Goal: Task Accomplishment & Management: Manage account settings

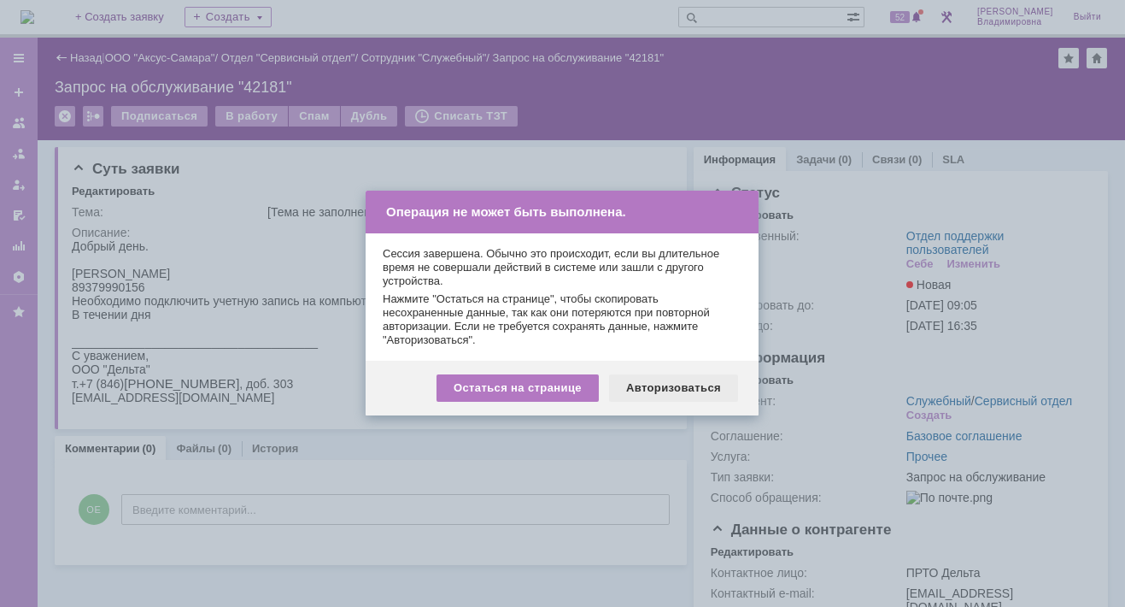
click at [663, 388] on div "Авторизоваться" at bounding box center [673, 387] width 129 height 27
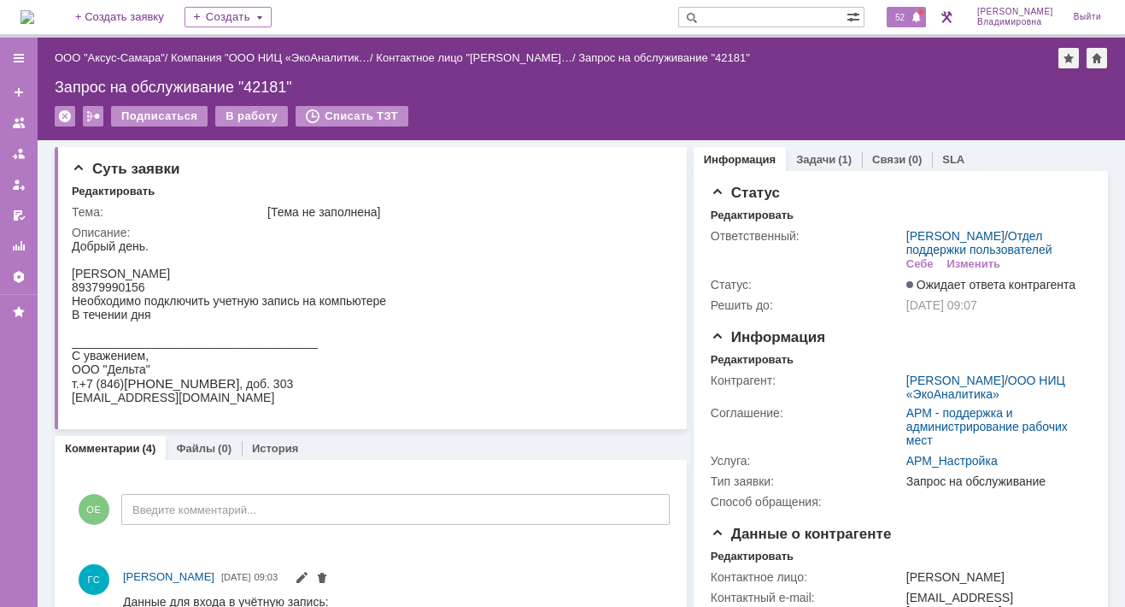
click at [910, 20] on span "52" at bounding box center [900, 17] width 20 height 12
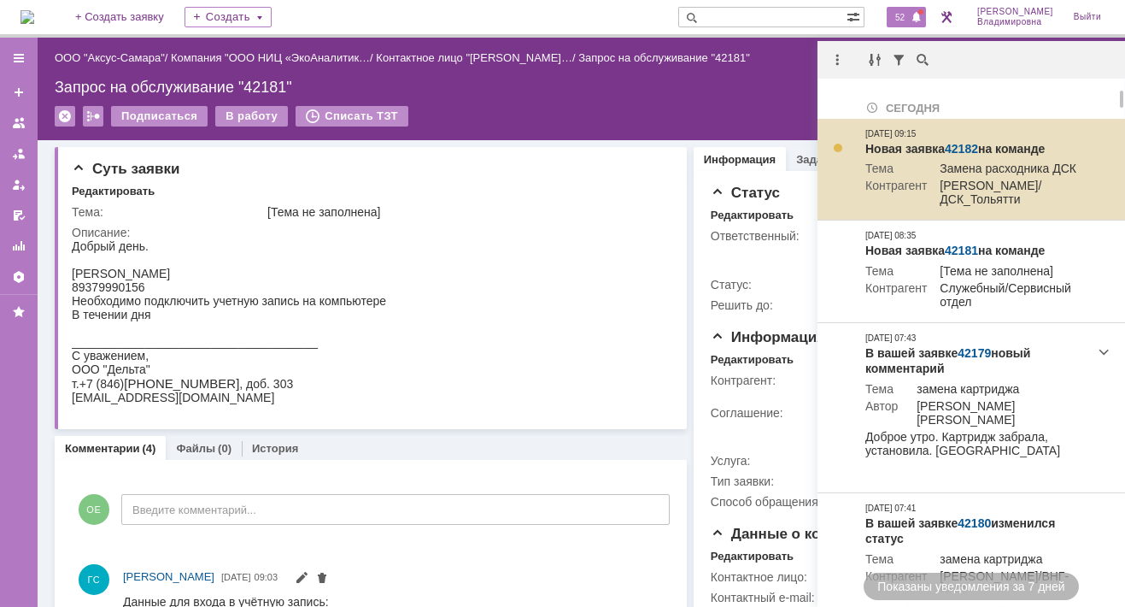
click at [964, 144] on link "42182" at bounding box center [961, 149] width 33 height 14
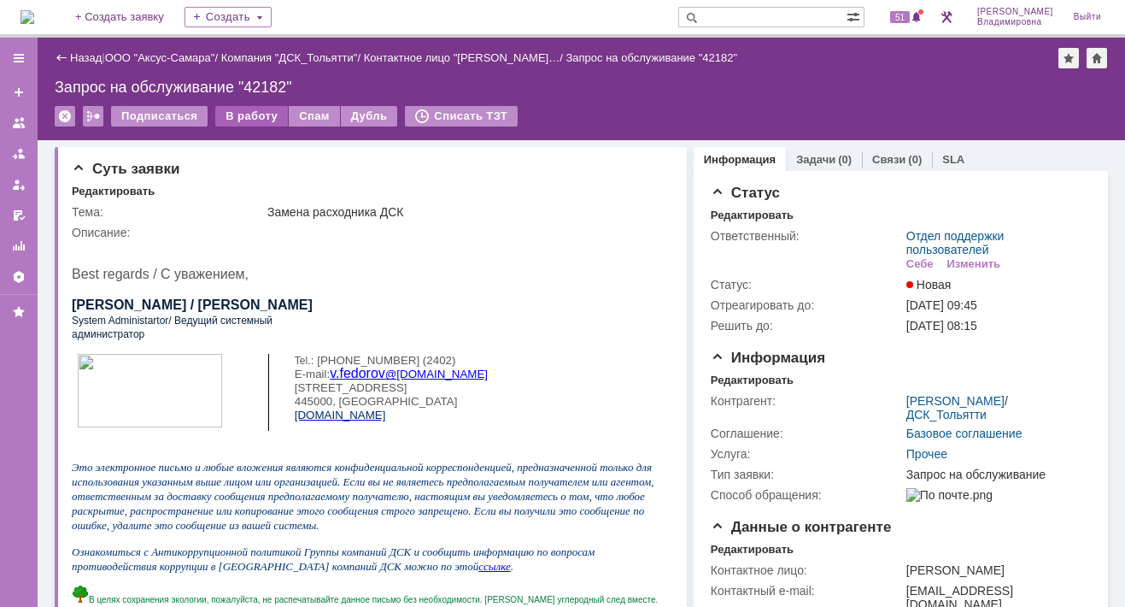
click at [239, 120] on div "В работу" at bounding box center [251, 116] width 73 height 21
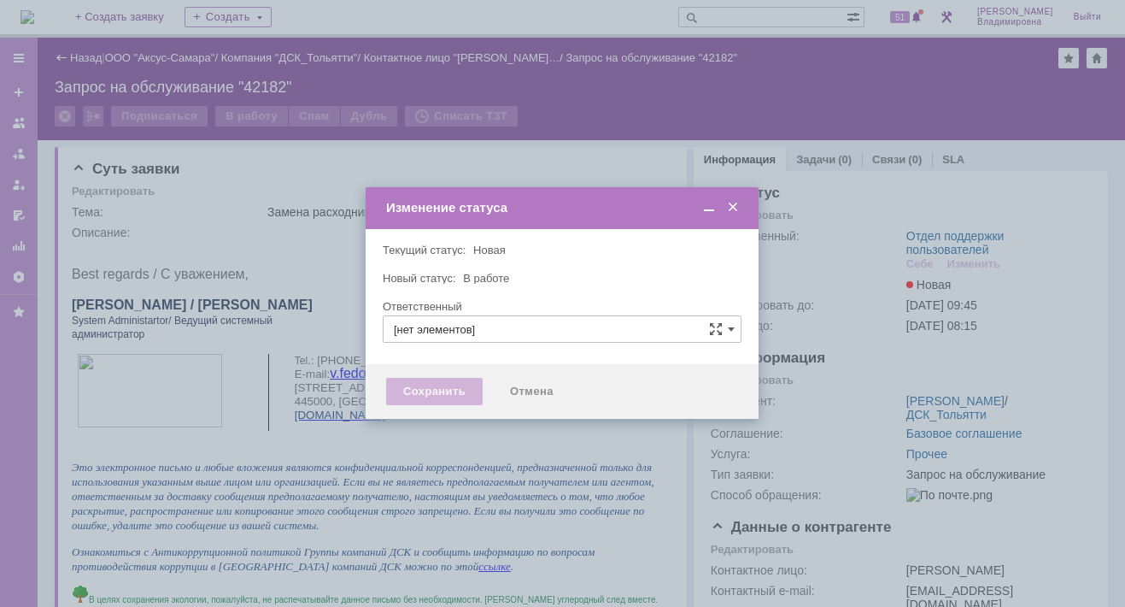
type input "Отдел поддержки пользователей"
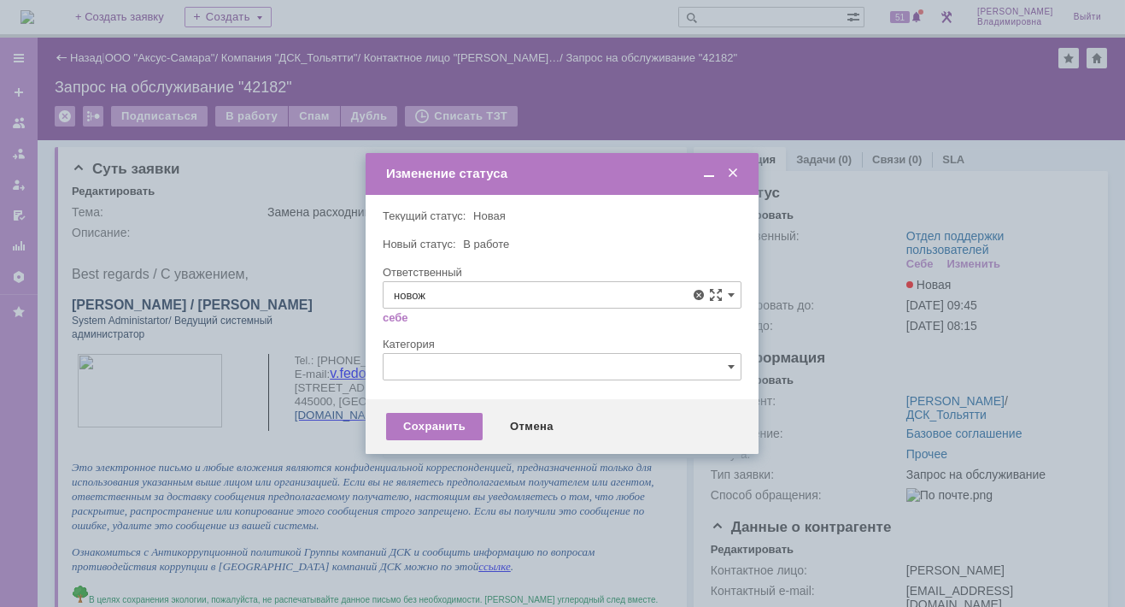
click at [447, 413] on span "Новоженова Наталья Алексеевна" at bounding box center [562, 420] width 337 height 14
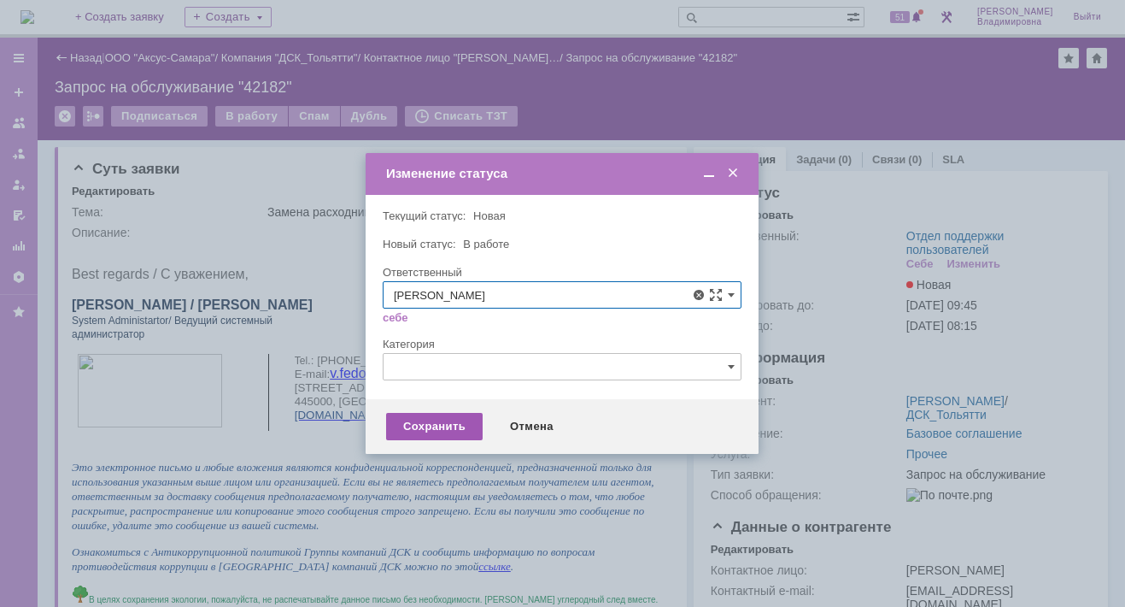
type input "Новоженова Наталья Алексеевна"
click at [425, 424] on div "Сохранить" at bounding box center [434, 426] width 97 height 27
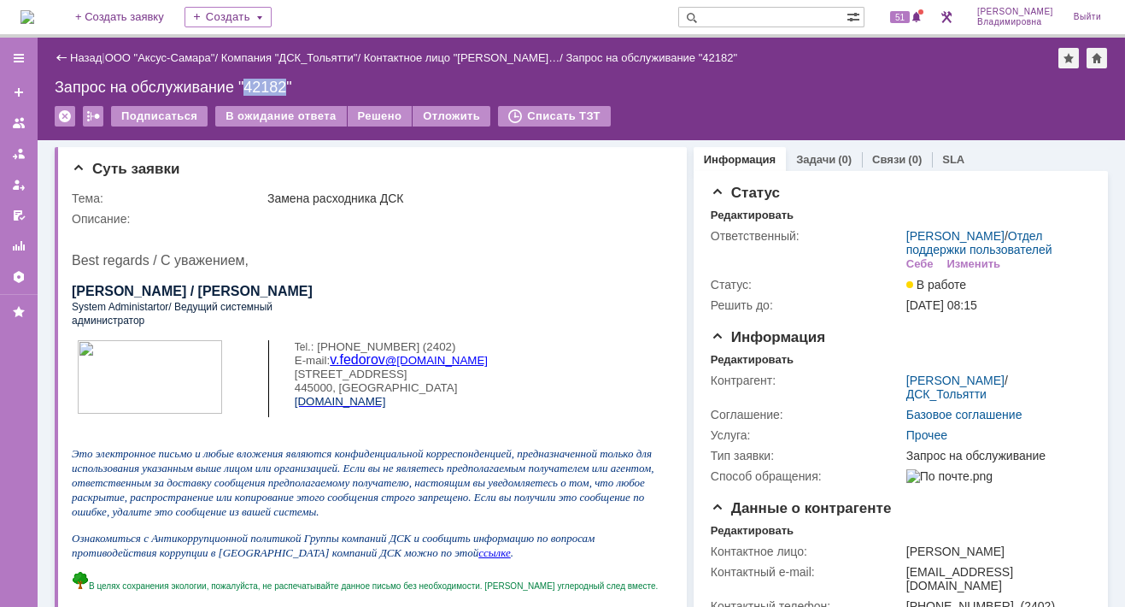
drag, startPoint x: 248, startPoint y: 86, endPoint x: 286, endPoint y: 85, distance: 38.4
click at [286, 85] on div "Запрос на обслуживание "42182"" at bounding box center [581, 87] width 1053 height 17
copy div "42182"
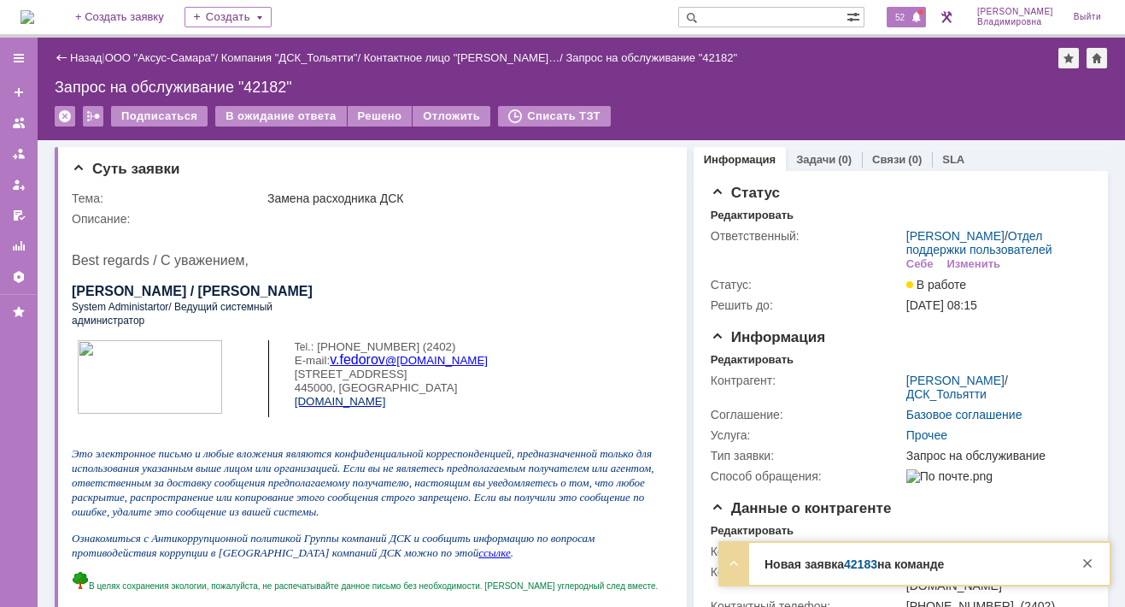
click at [910, 14] on span "52" at bounding box center [900, 17] width 20 height 12
click at [722, 100] on div "Назад | ООО "Аксус-Самара" / Компания "ДСК_Тольятти" / Контактное лицо "Фёдоров…" at bounding box center [581, 89] width 1087 height 103
click at [910, 18] on span "53" at bounding box center [900, 17] width 20 height 12
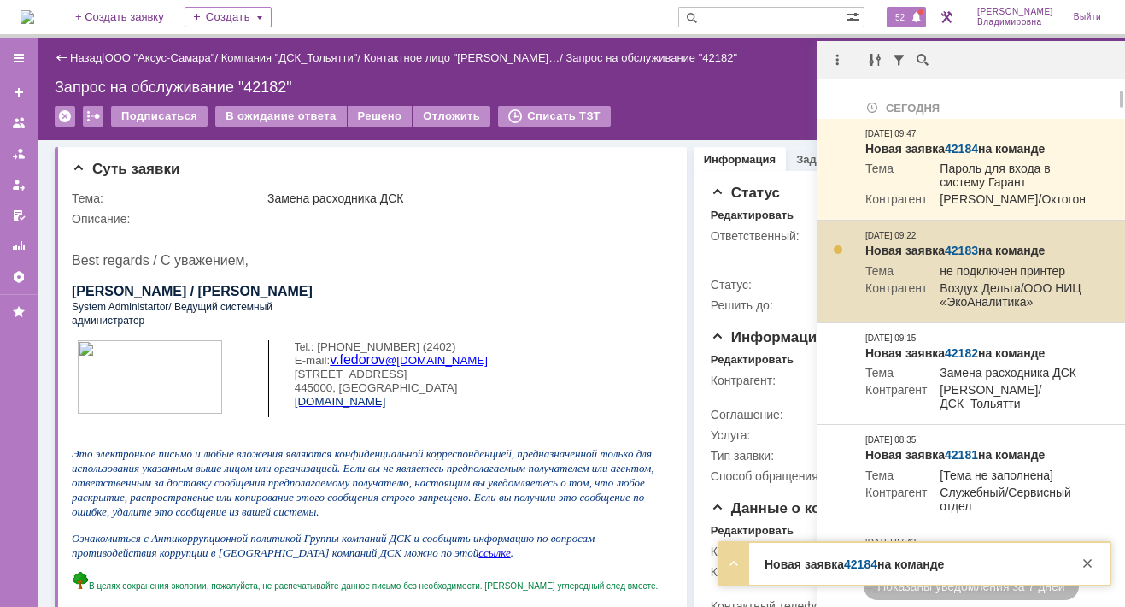
click at [951, 257] on link "42183" at bounding box center [961, 250] width 33 height 14
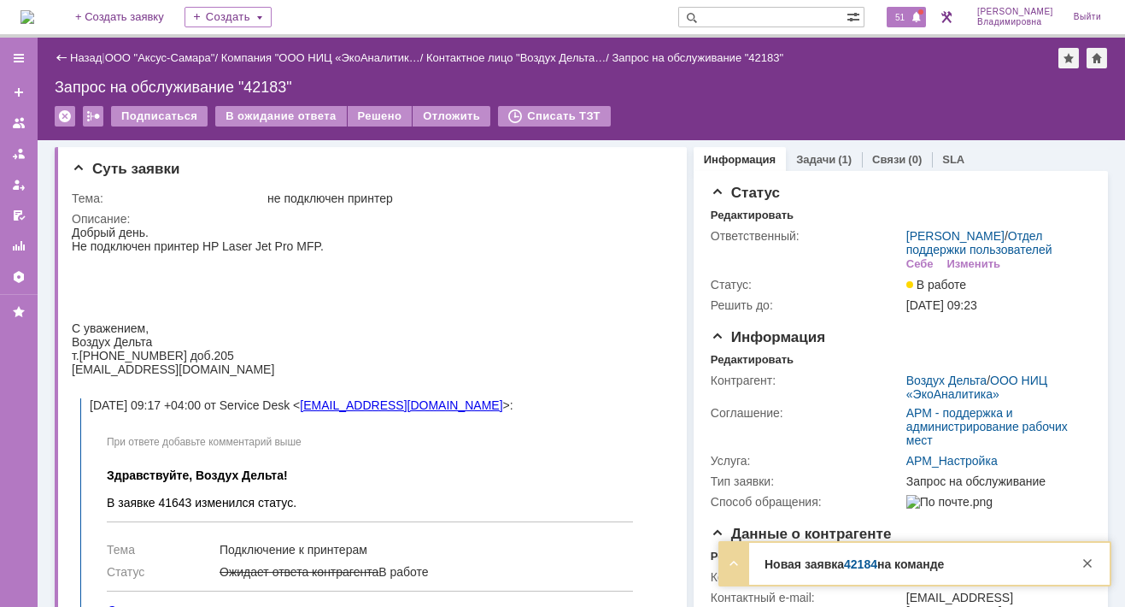
click at [910, 17] on span "51" at bounding box center [900, 17] width 20 height 12
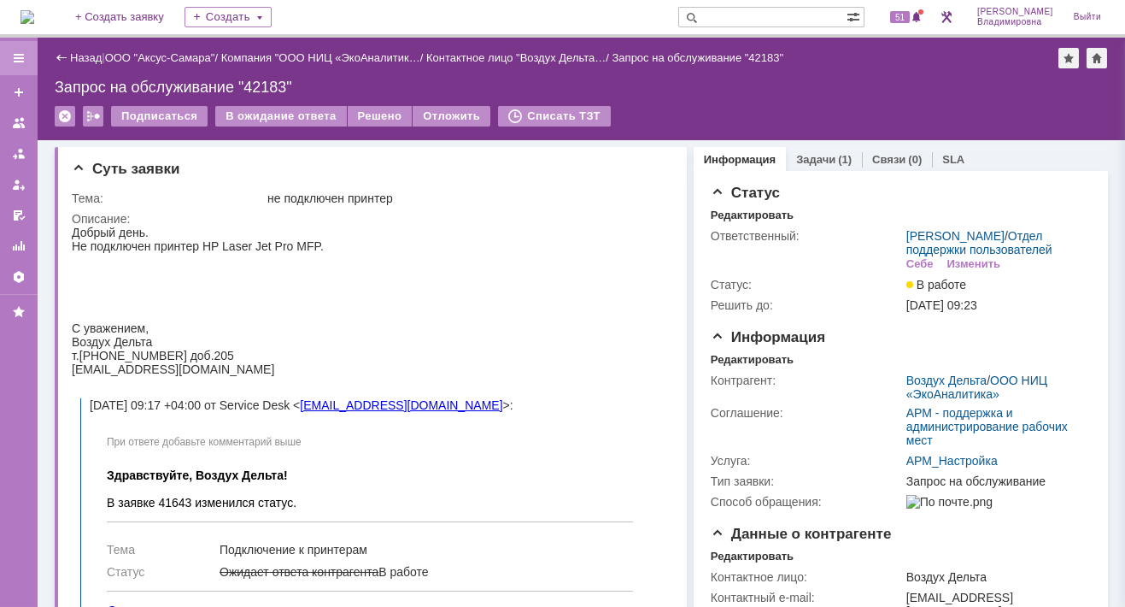
click at [21, 56] on div at bounding box center [19, 58] width 14 height 14
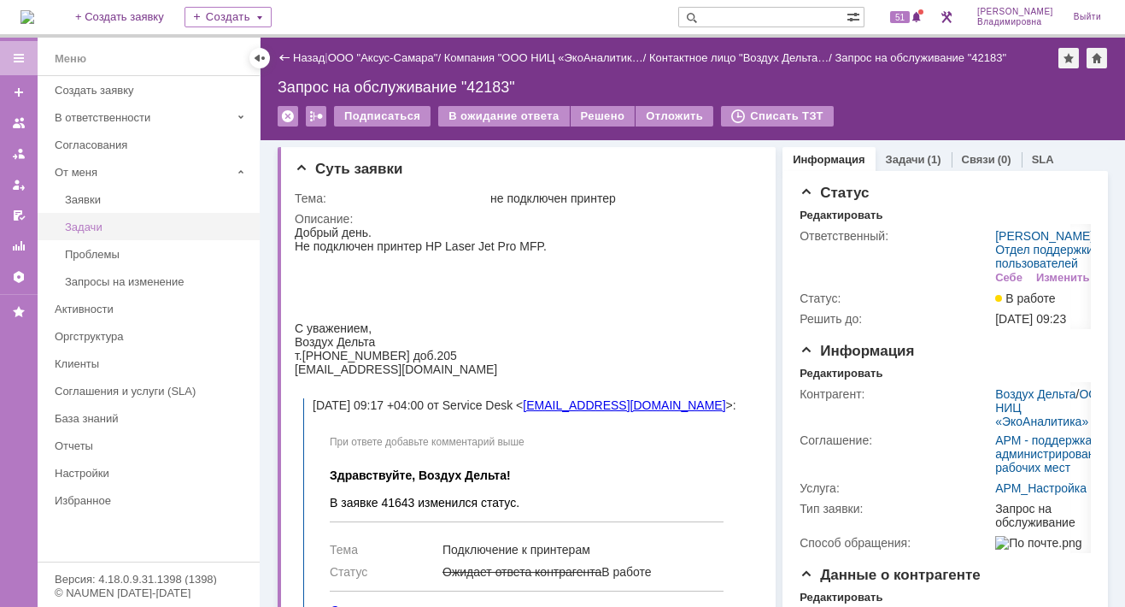
click at [80, 226] on div "Задачи" at bounding box center [157, 226] width 185 height 13
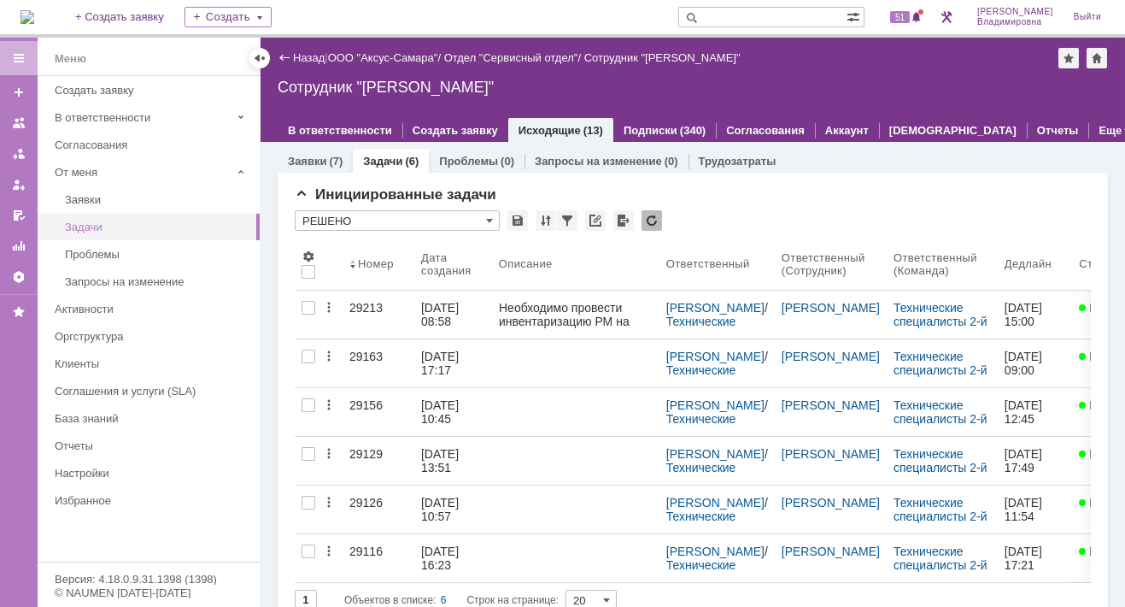
click at [82, 227] on div "Задачи" at bounding box center [157, 226] width 185 height 13
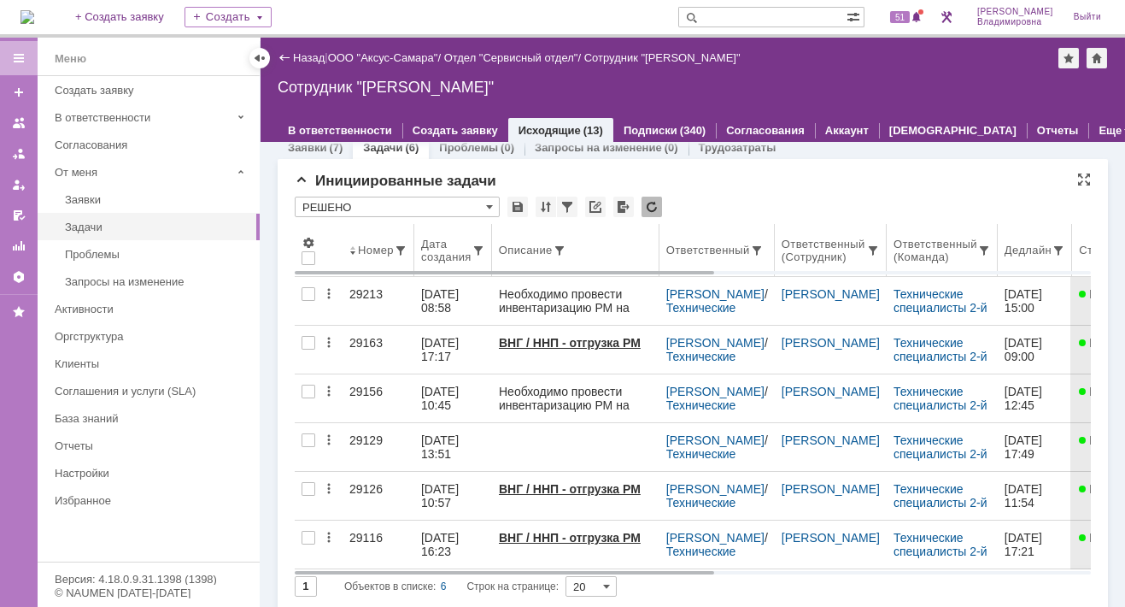
scroll to position [21, 0]
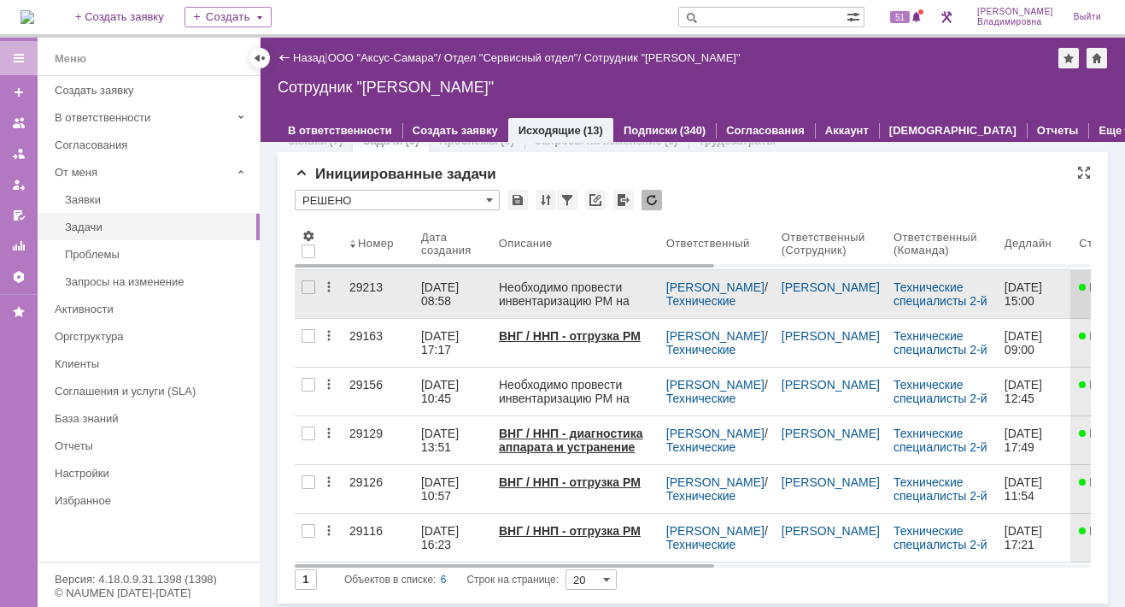
click at [363, 284] on div "29213" at bounding box center [378, 287] width 58 height 14
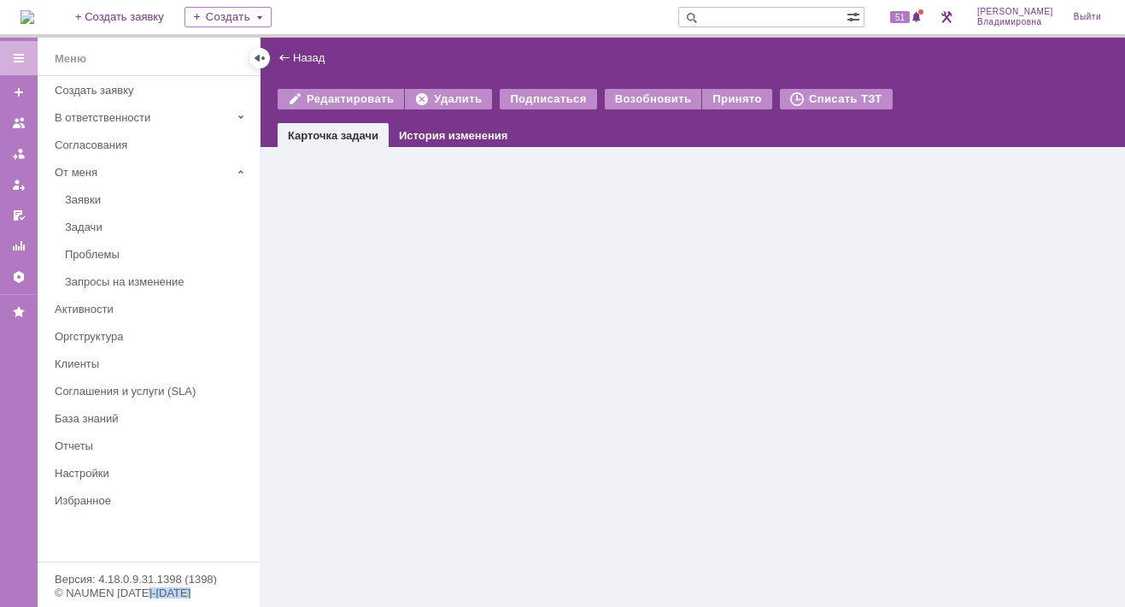
click at [363, 284] on div "Назад | Редактировать Удалить Подписаться Возобновить Принято Списать ТЗТ task$…" at bounding box center [693, 322] width 864 height 569
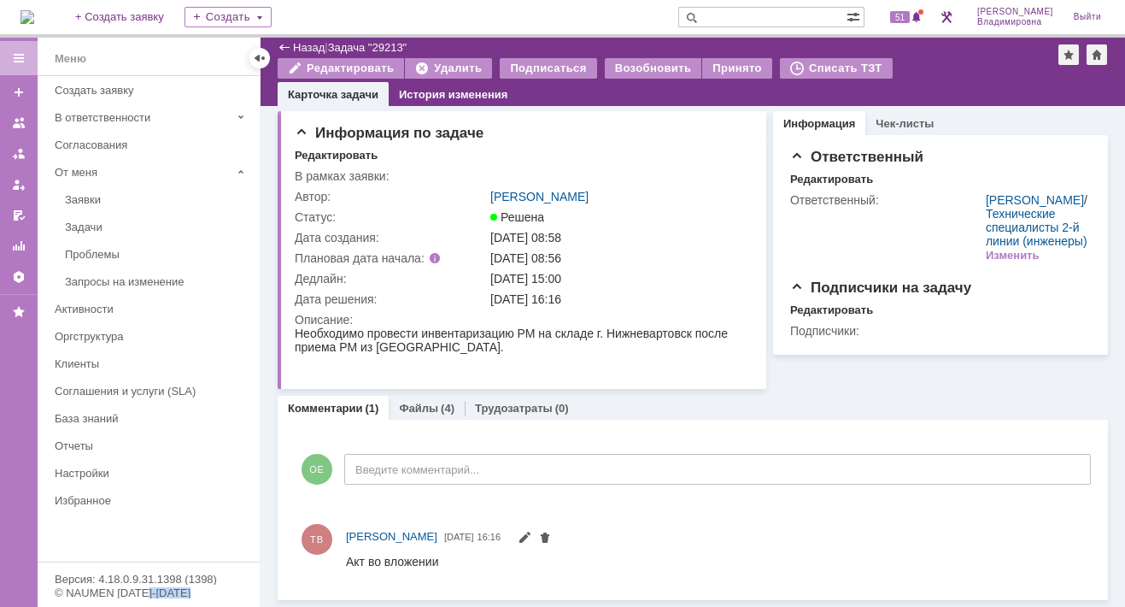
scroll to position [5, 0]
click at [411, 412] on link "Файлы" at bounding box center [418, 407] width 39 height 13
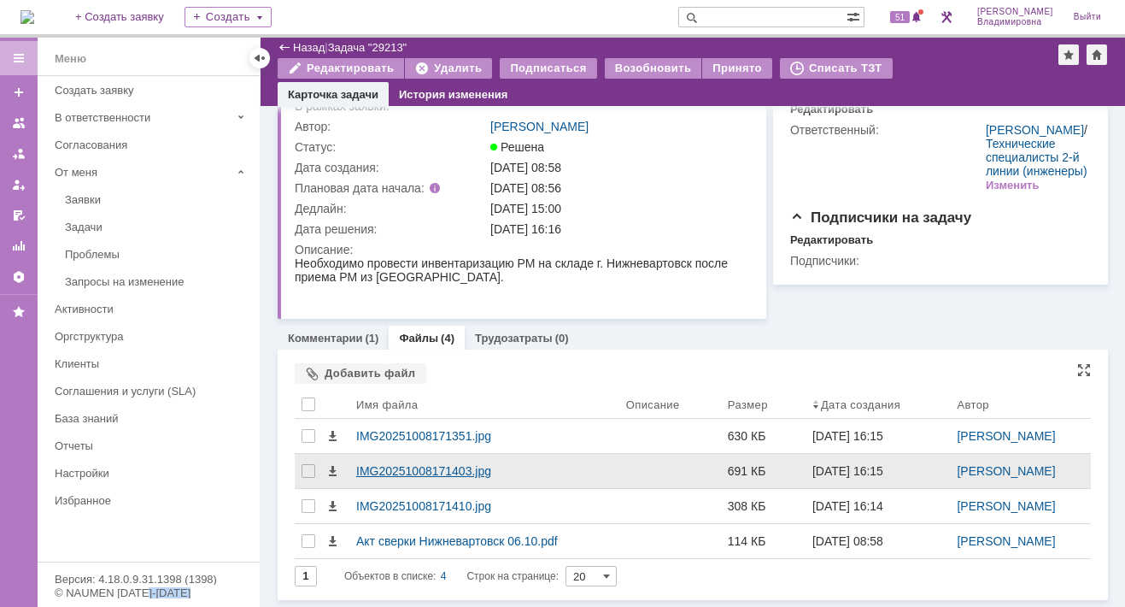
scroll to position [75, 0]
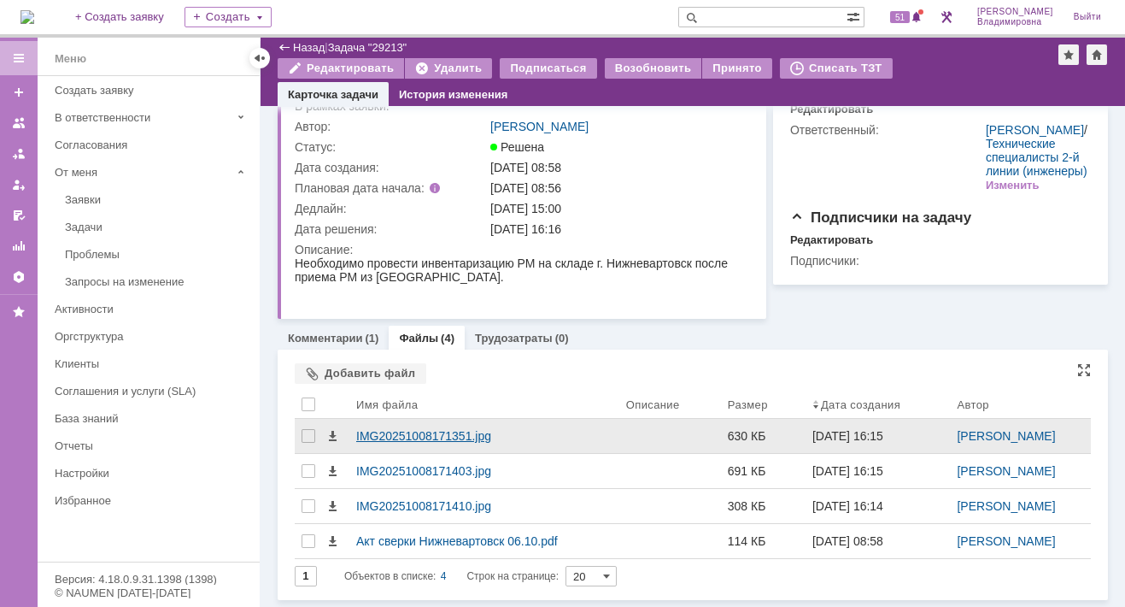
click at [388, 436] on div "IMG20251008171351.jpg" at bounding box center [484, 436] width 256 height 14
click at [388, 436] on body "Идет загрузка, пожалуйста, подождите. На домашнюю + Создать заявку Создать 51 О…" at bounding box center [562, 303] width 1125 height 607
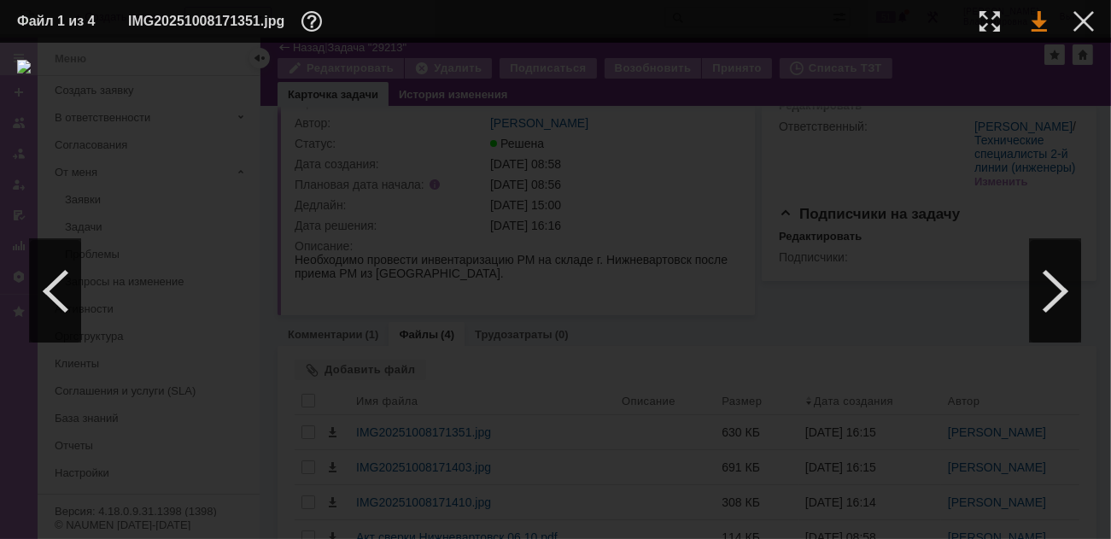
click at [1032, 21] on td at bounding box center [1023, 22] width 47 height 26
click at [1037, 18] on link at bounding box center [1039, 21] width 15 height 21
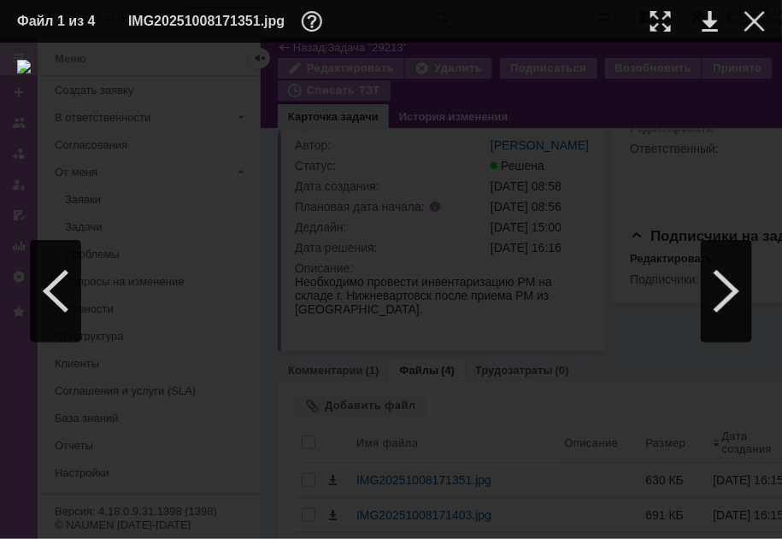
click at [644, 138] on div at bounding box center [390, 291] width 747 height 462
click at [732, 290] on div at bounding box center [725, 291] width 51 height 103
click at [710, 17] on link at bounding box center [709, 21] width 15 height 21
click at [735, 290] on div at bounding box center [725, 291] width 51 height 103
click at [711, 21] on link at bounding box center [709, 21] width 15 height 21
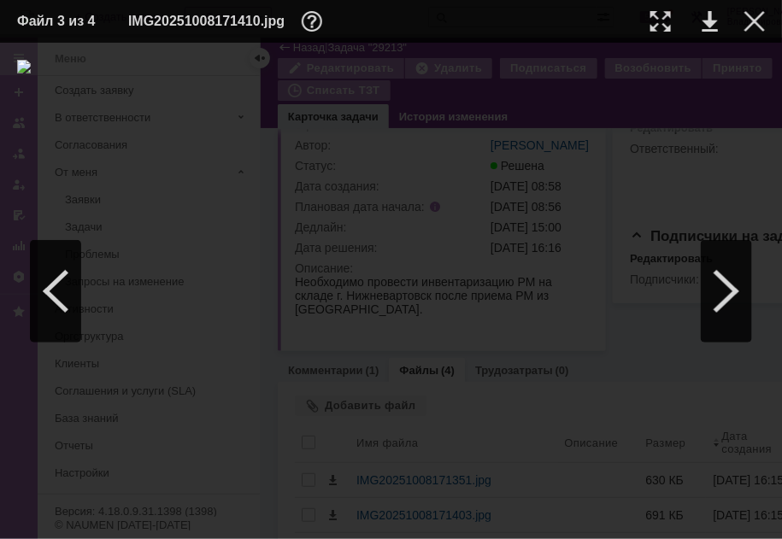
click at [670, 119] on div at bounding box center [390, 291] width 747 height 462
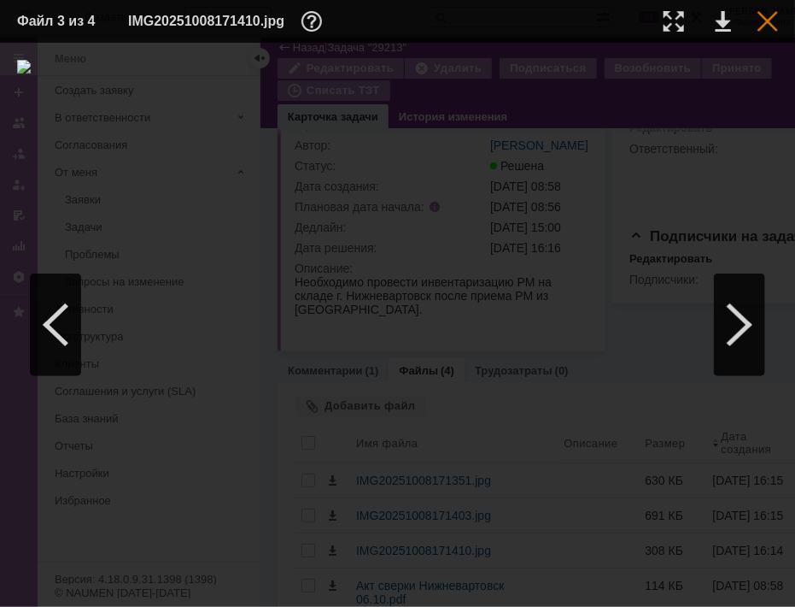
click at [768, 20] on div at bounding box center [768, 21] width 21 height 21
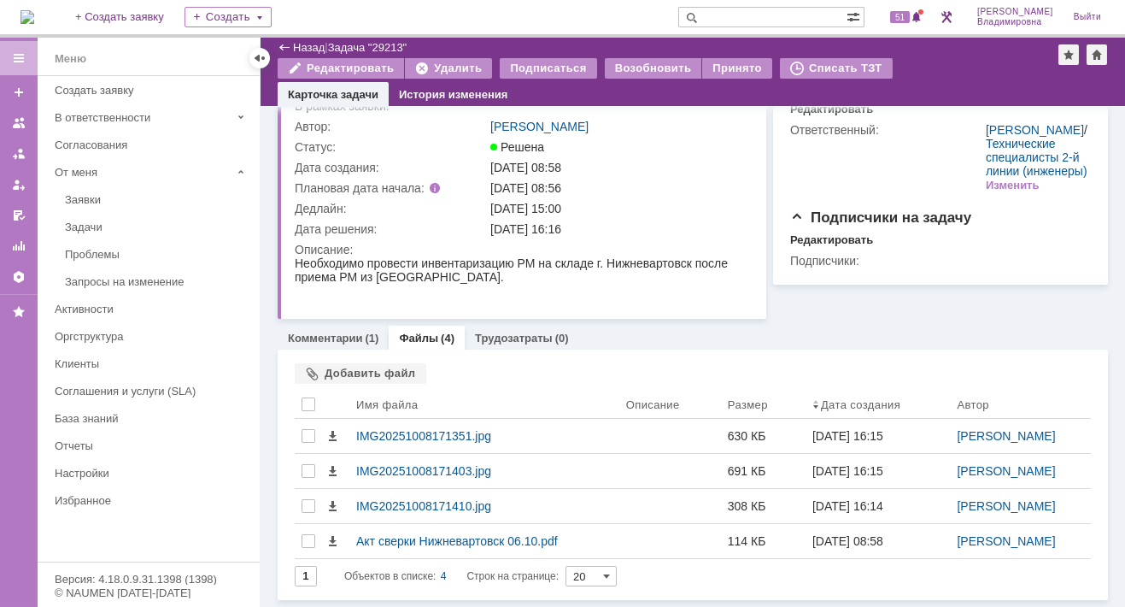
scroll to position [0, 0]
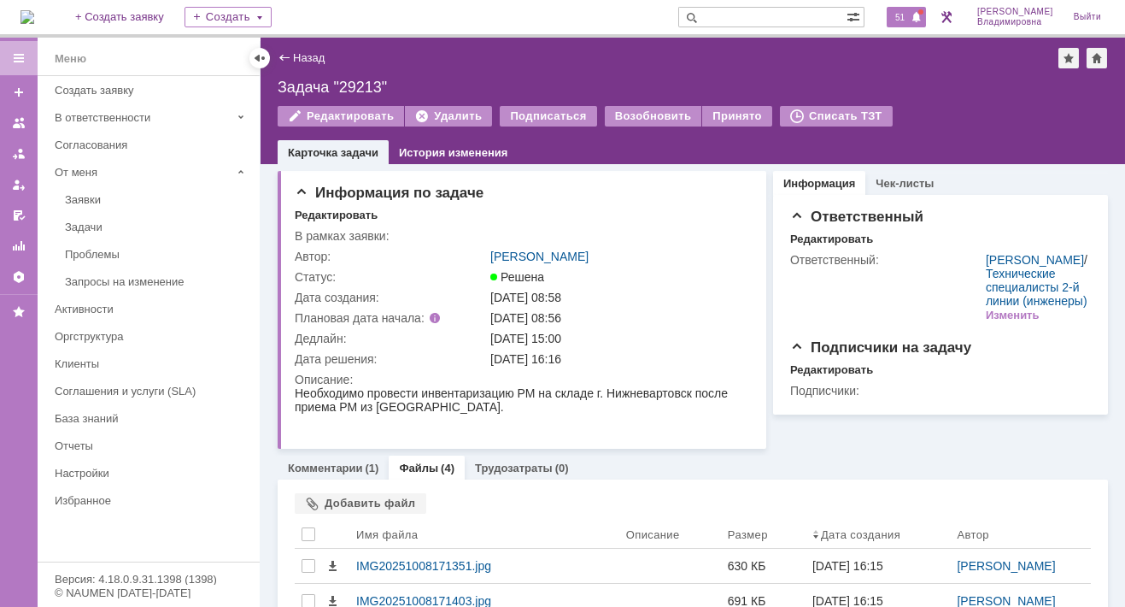
click at [909, 15] on span "51" at bounding box center [900, 17] width 20 height 12
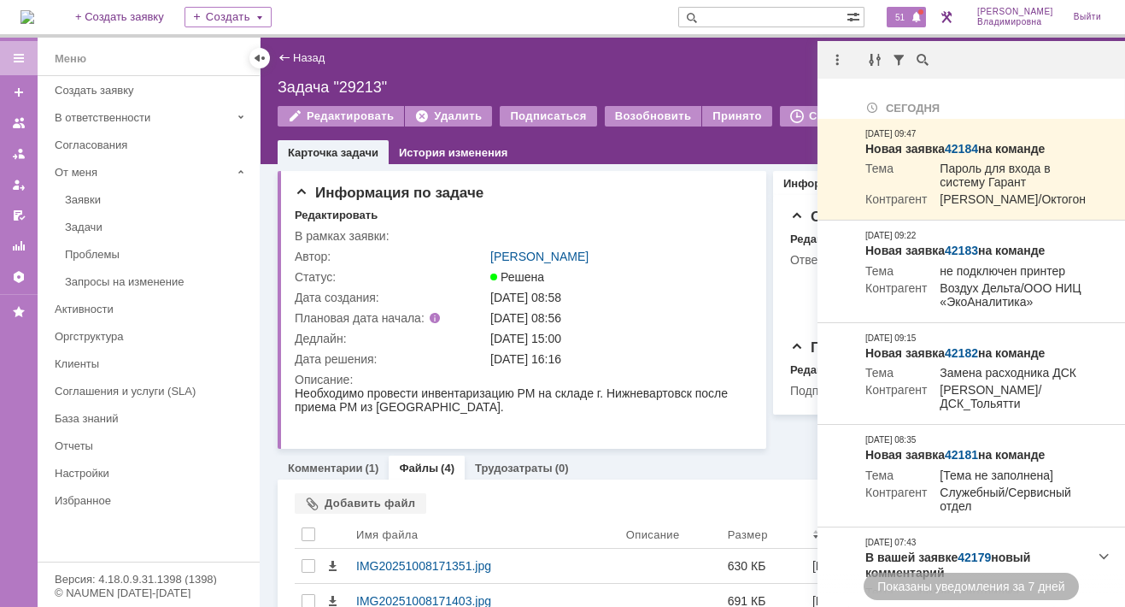
click at [444, 58] on div "Назад | Задача "29213"" at bounding box center [693, 58] width 830 height 21
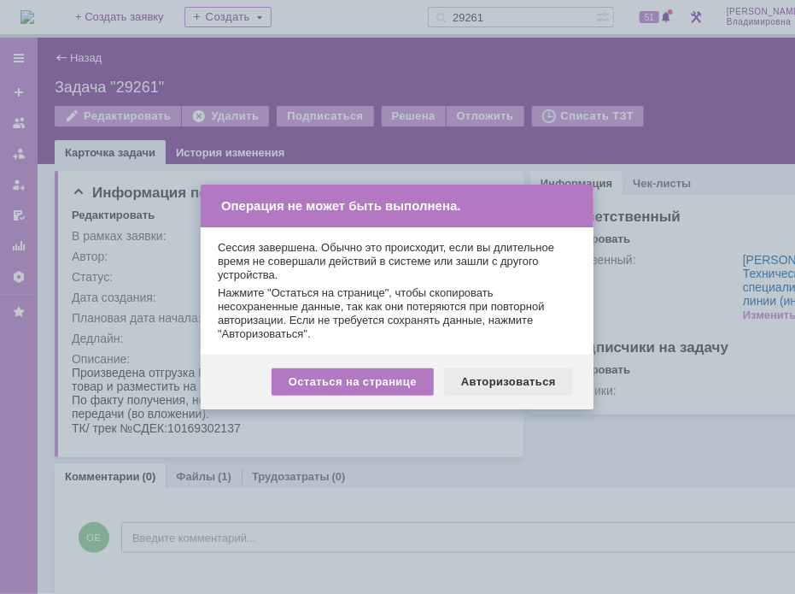
click at [505, 382] on div "Авторизоваться" at bounding box center [508, 381] width 129 height 27
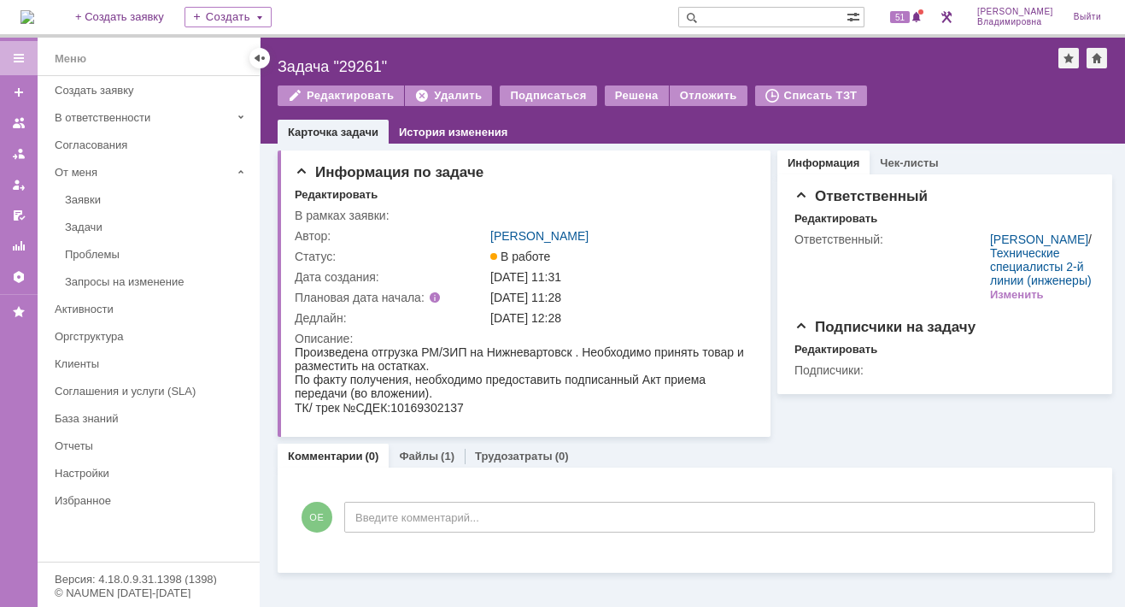
click at [490, 41] on div "Назад | Задача "29261" Задача "29261" Редактировать Удалить Подписаться Решена …" at bounding box center [693, 91] width 864 height 106
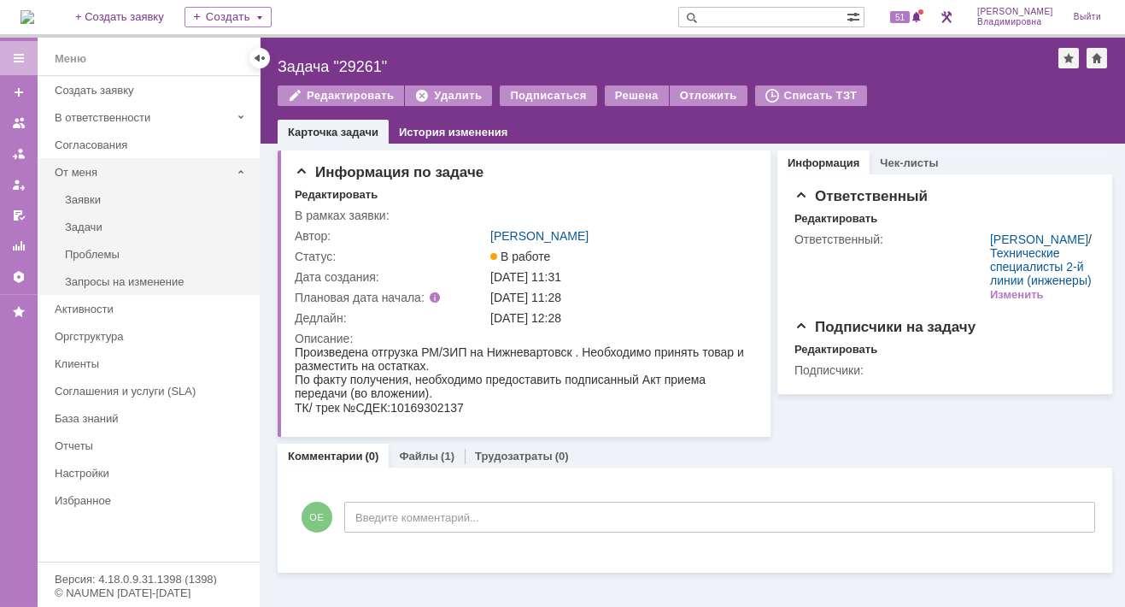
click at [78, 169] on div "От меня" at bounding box center [143, 172] width 176 height 13
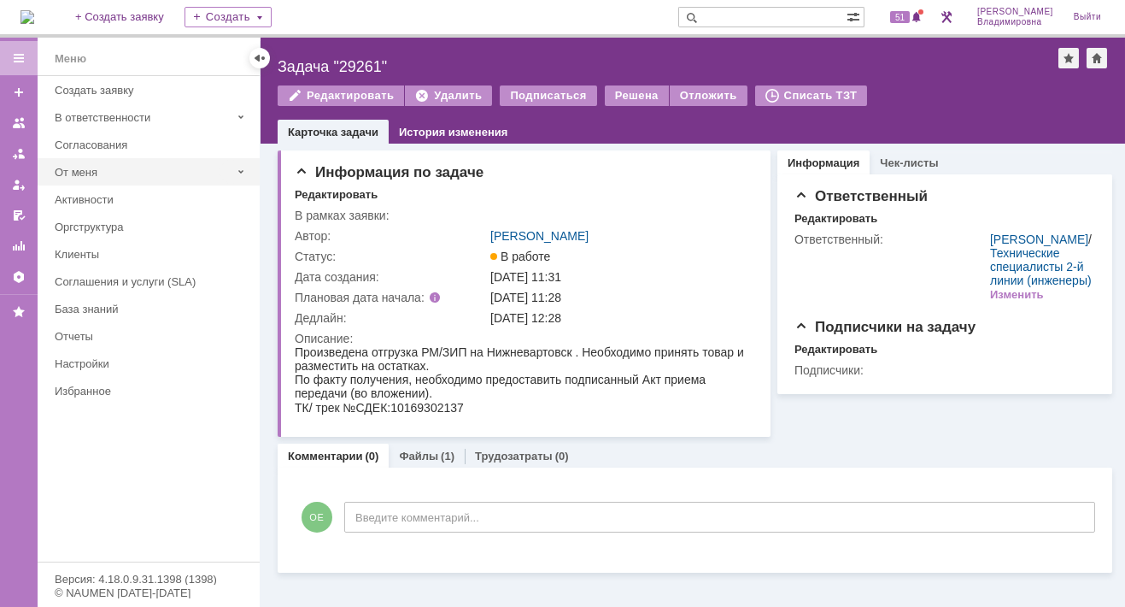
click at [91, 172] on div "От меня" at bounding box center [143, 172] width 176 height 13
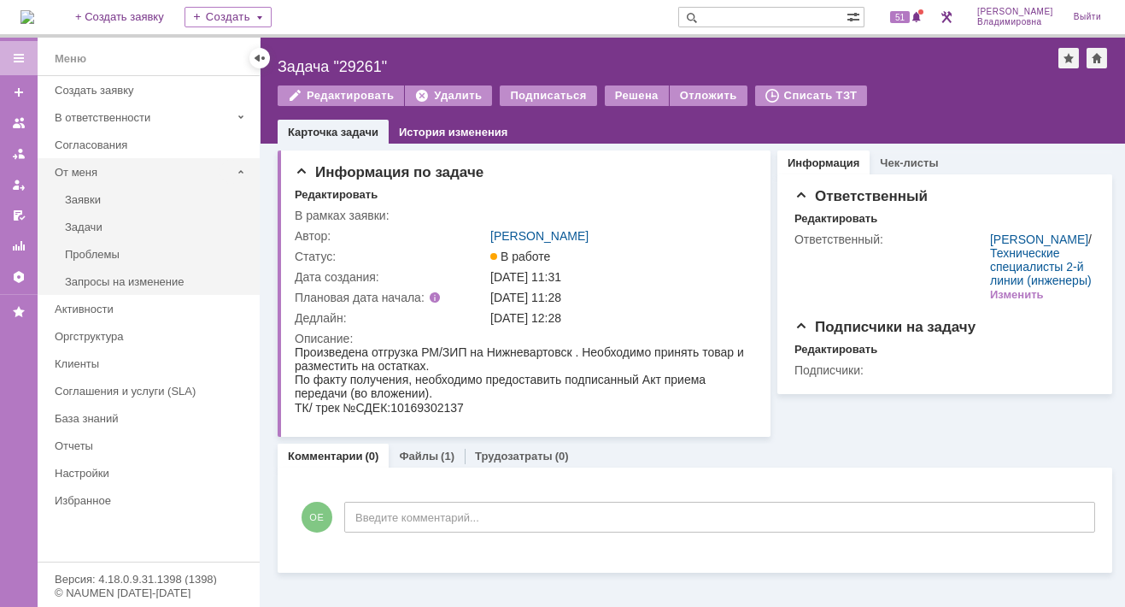
click at [75, 167] on div "От меня" at bounding box center [143, 172] width 176 height 13
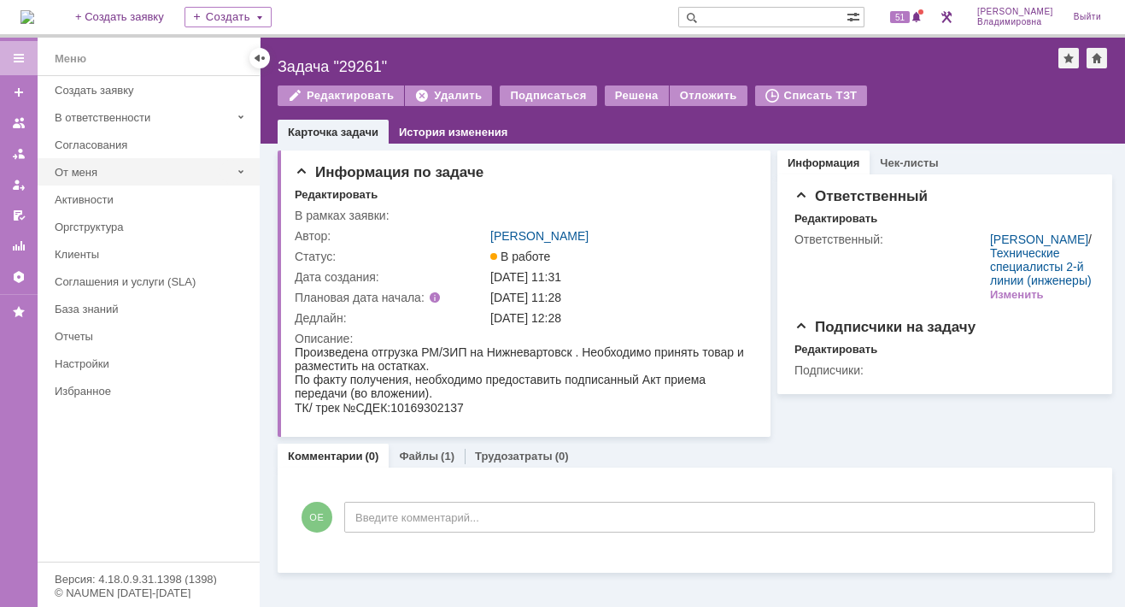
click at [71, 168] on div "От меня" at bounding box center [143, 172] width 176 height 13
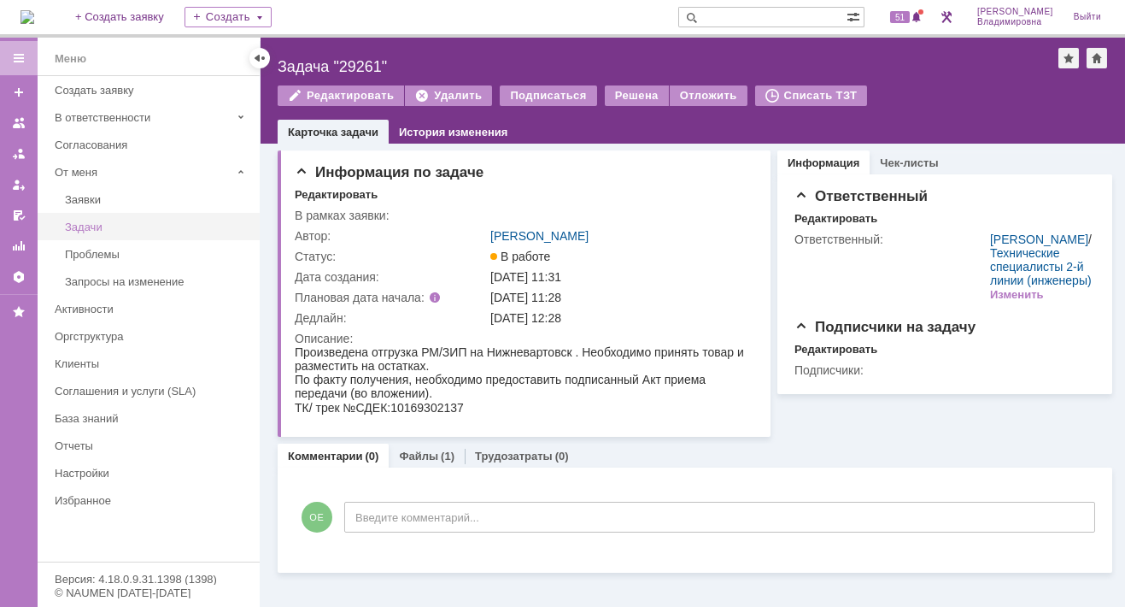
click at [66, 226] on div "Задачи" at bounding box center [157, 226] width 185 height 13
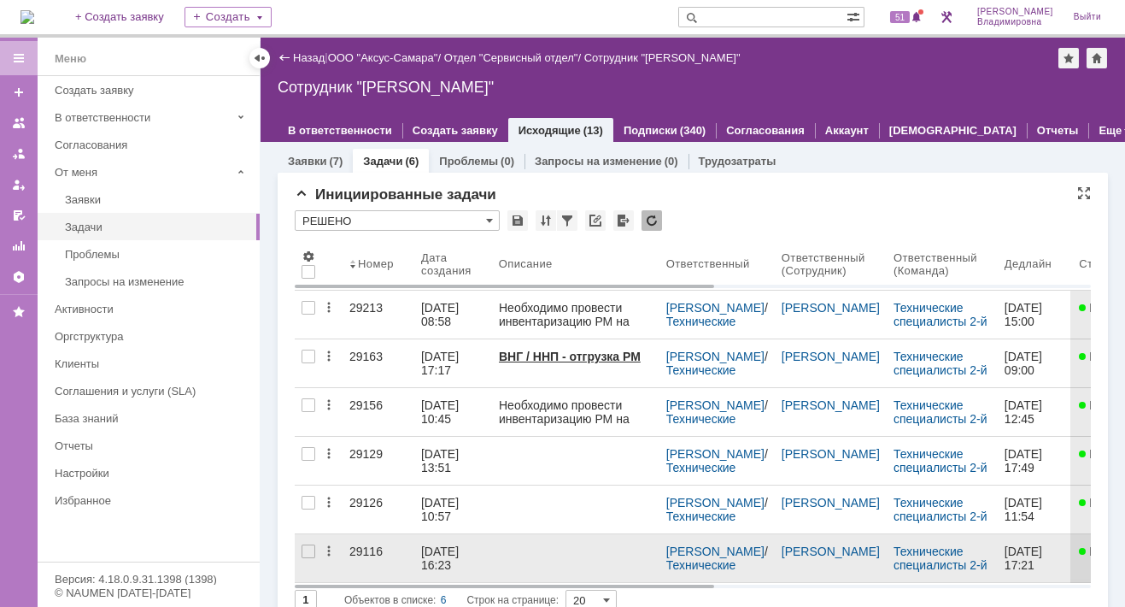
click at [355, 548] on div "29116" at bounding box center [378, 551] width 58 height 14
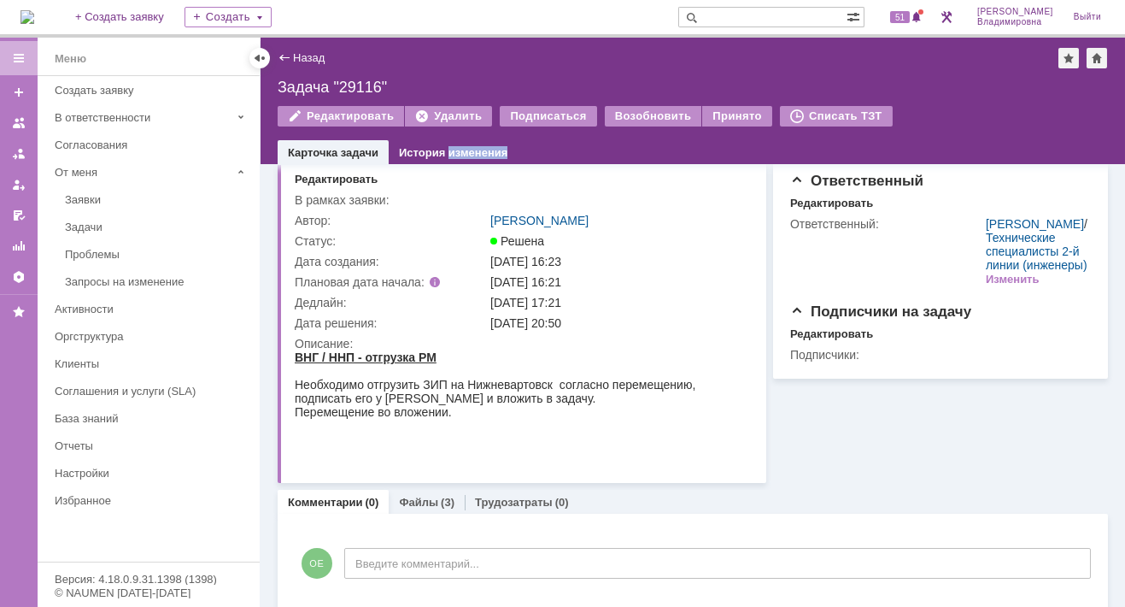
scroll to position [53, 0]
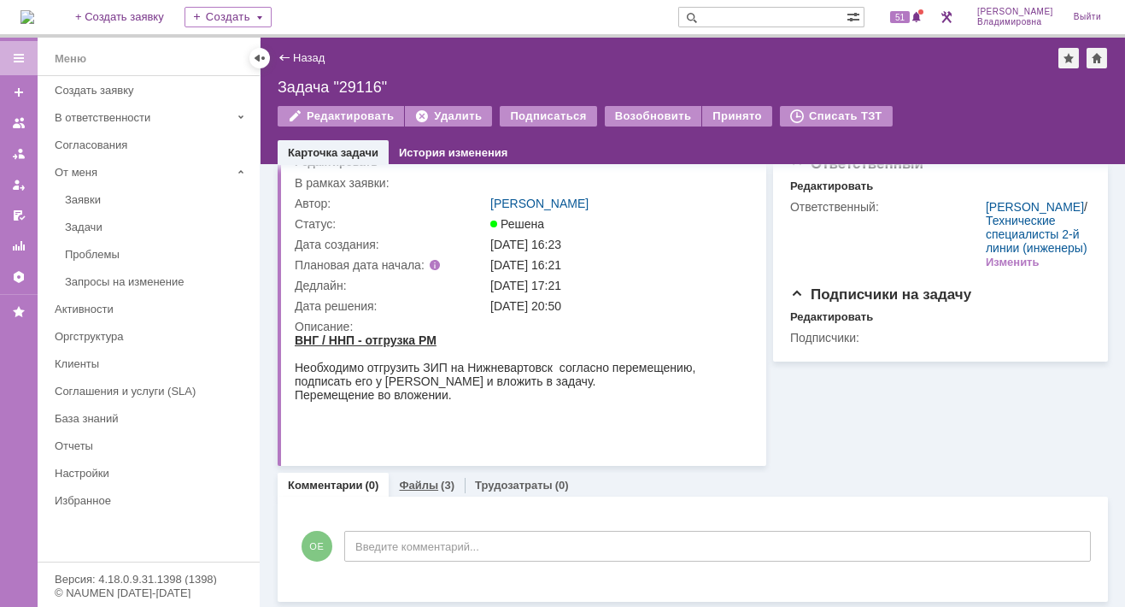
click at [407, 476] on div "Файлы (3)" at bounding box center [427, 484] width 76 height 25
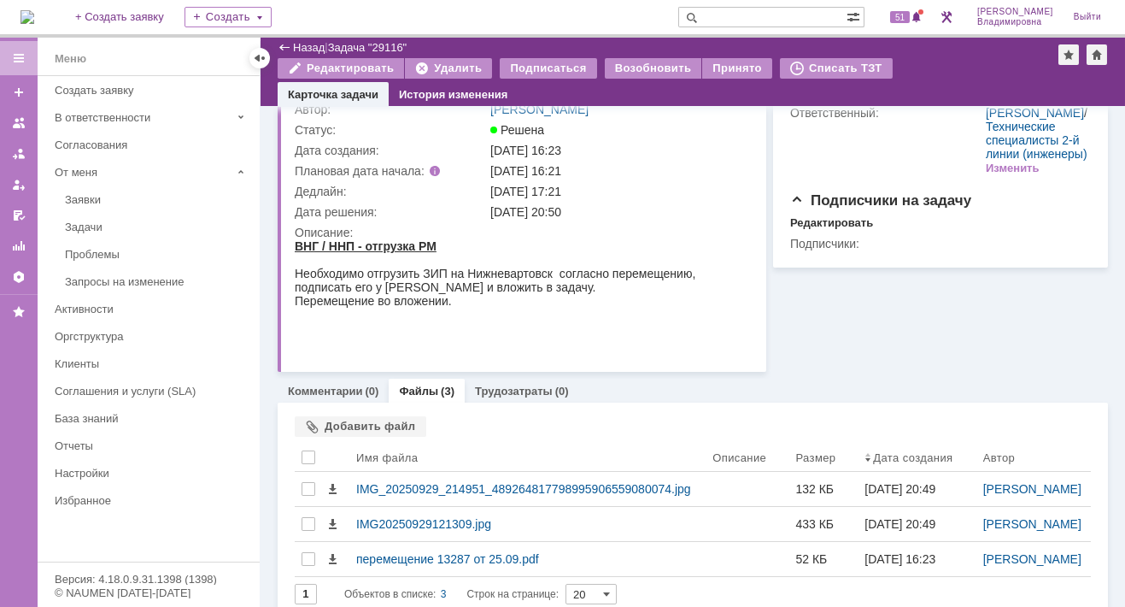
scroll to position [157, 0]
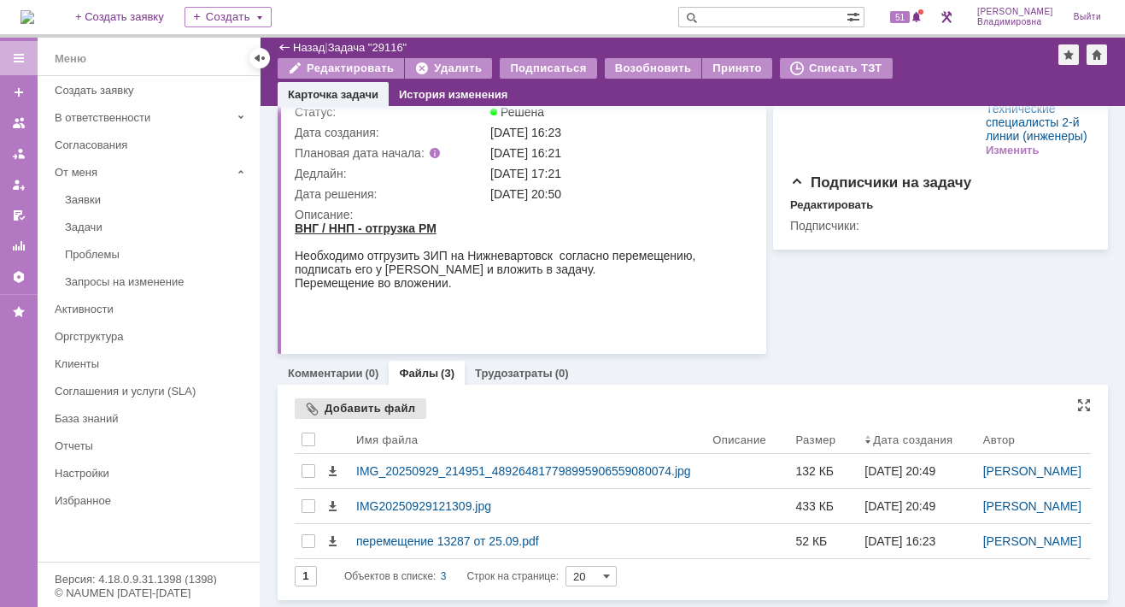
click at [343, 398] on div "Добавить файл" at bounding box center [361, 408] width 132 height 21
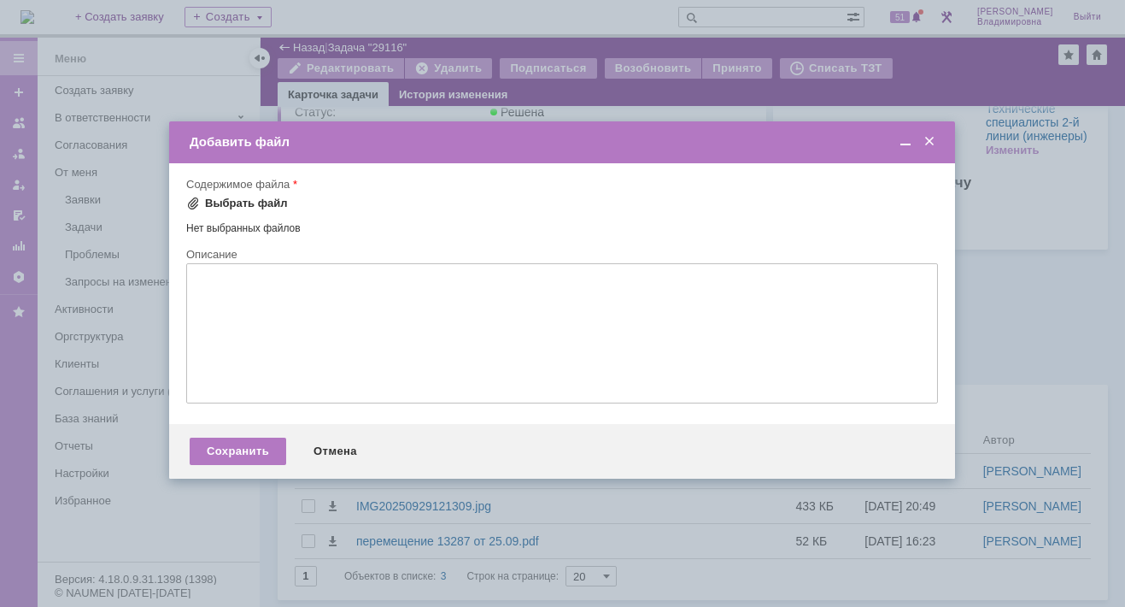
click at [211, 199] on div "Выбрать файл" at bounding box center [246, 203] width 83 height 14
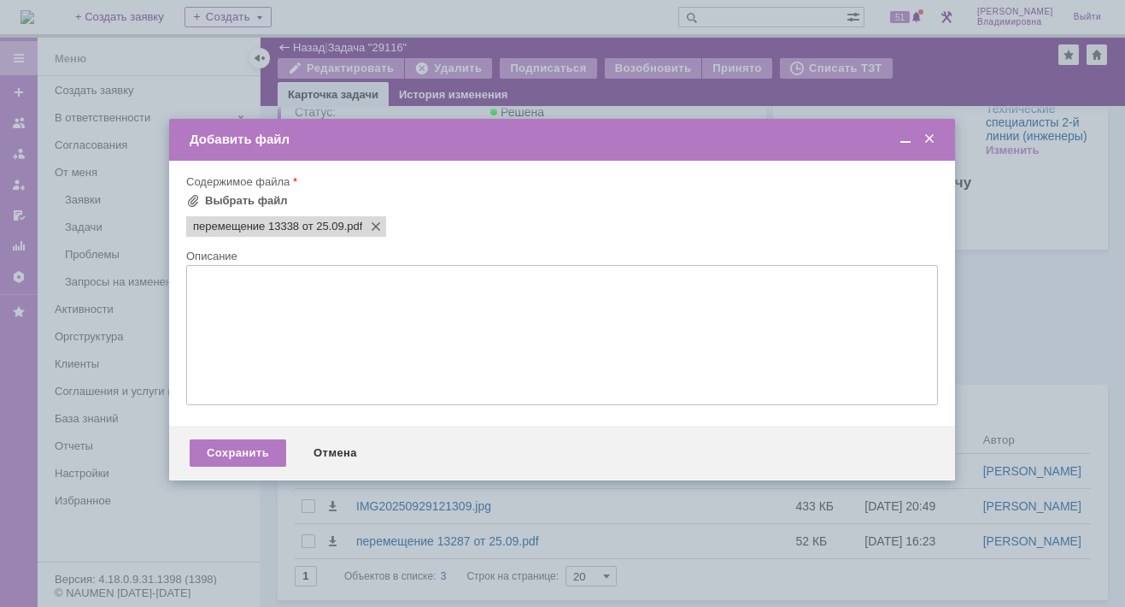
scroll to position [0, 0]
click at [229, 455] on div "Сохранить" at bounding box center [238, 452] width 97 height 27
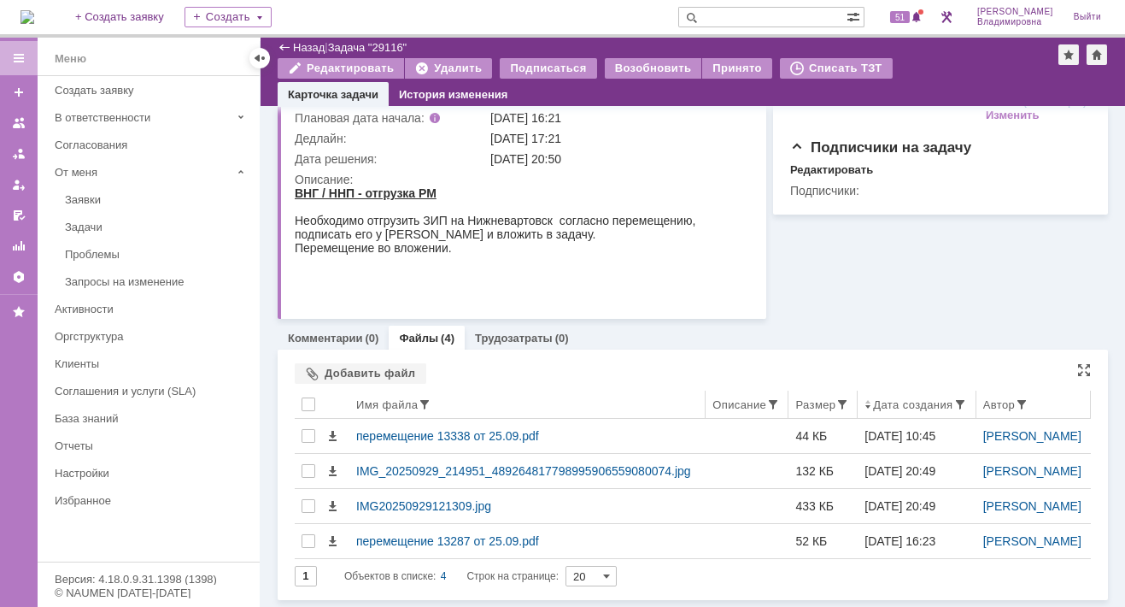
scroll to position [206, 0]
click at [311, 331] on link "Комментарии" at bounding box center [325, 337] width 75 height 13
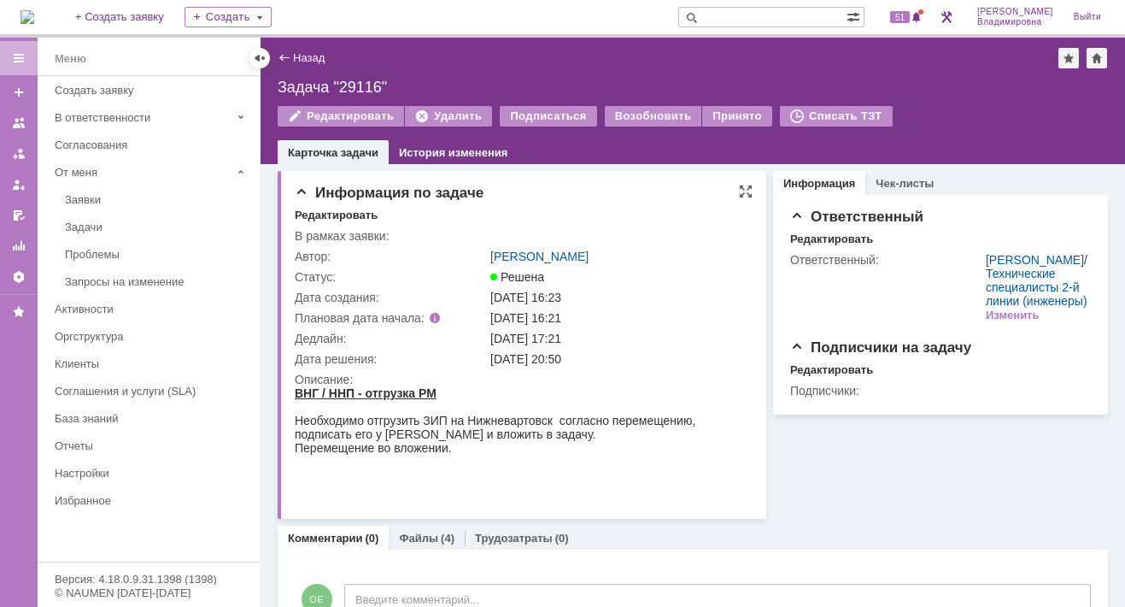
scroll to position [53, 0]
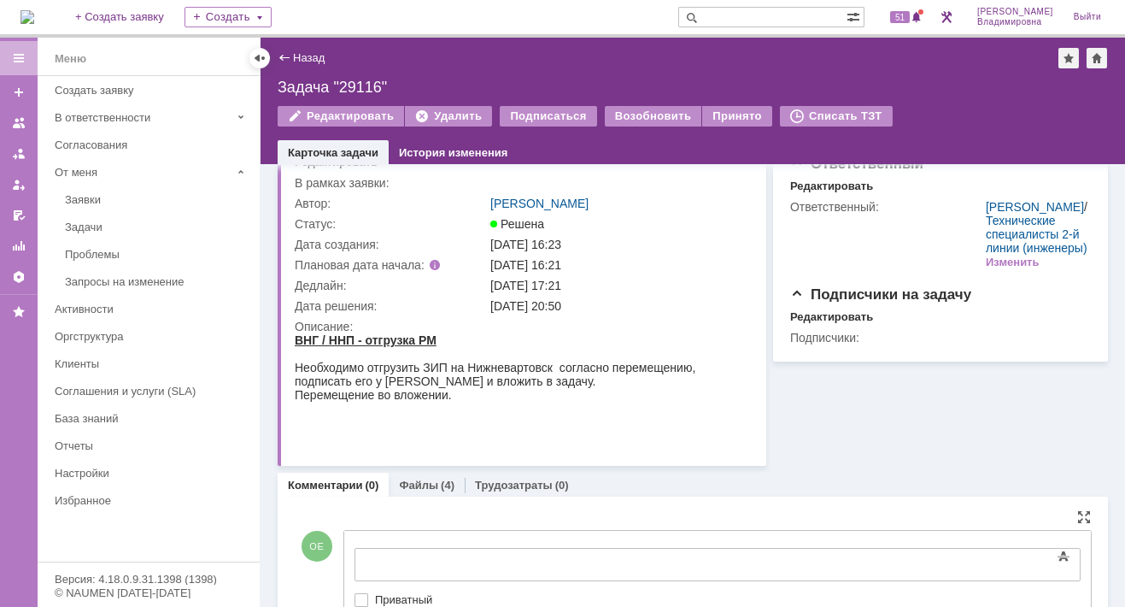
drag, startPoint x: 358, startPoint y: 542, endPoint x: 349, endPoint y: 537, distance: 9.6
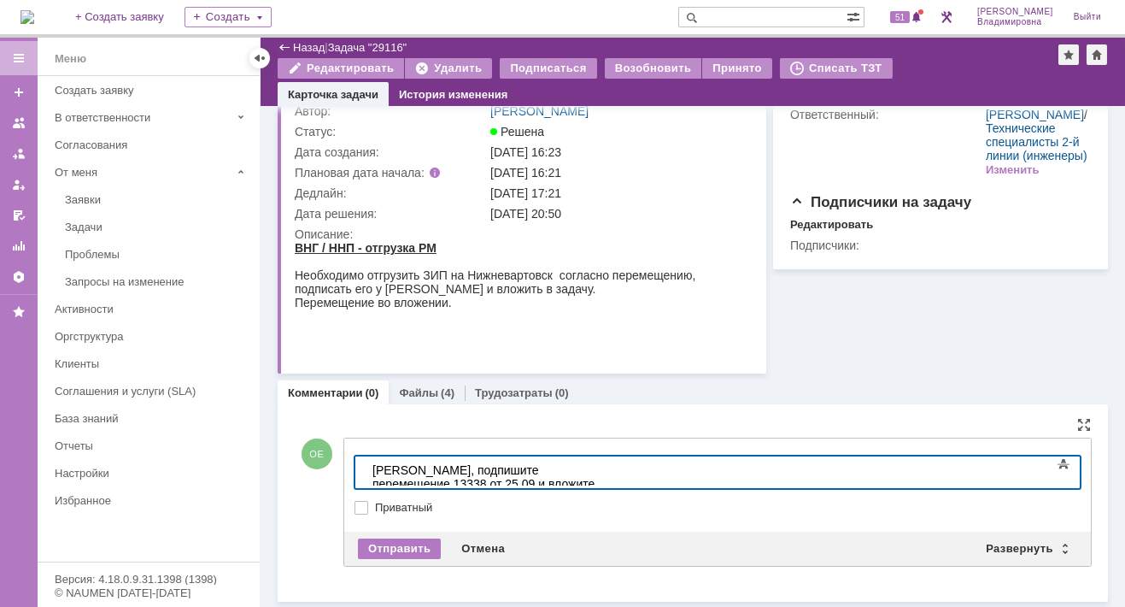
scroll to position [85, 0]
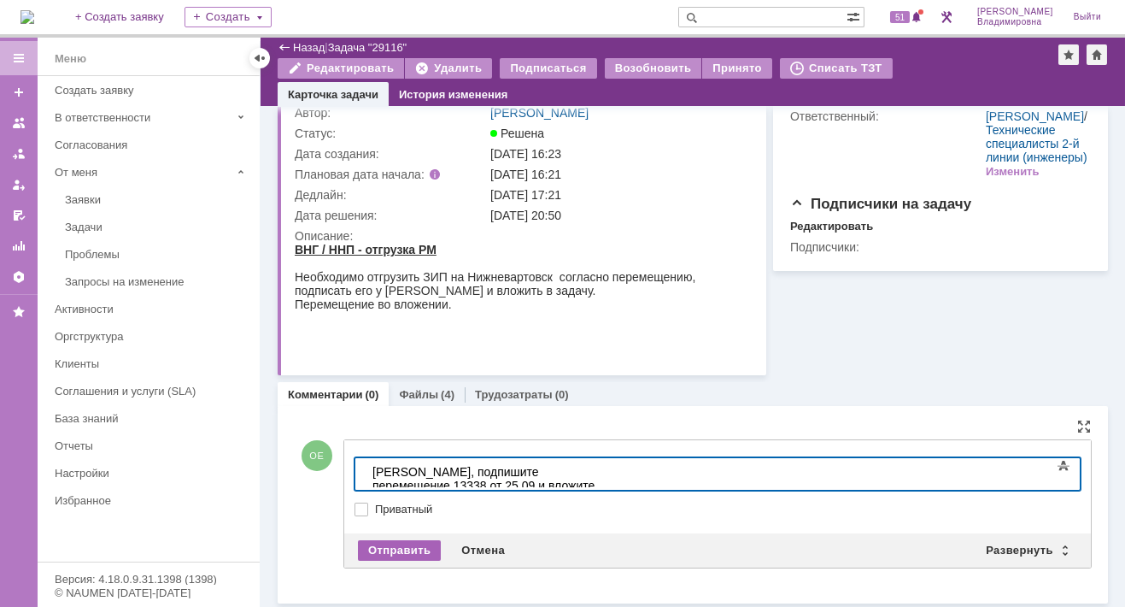
click at [379, 540] on div "Отправить" at bounding box center [399, 550] width 83 height 21
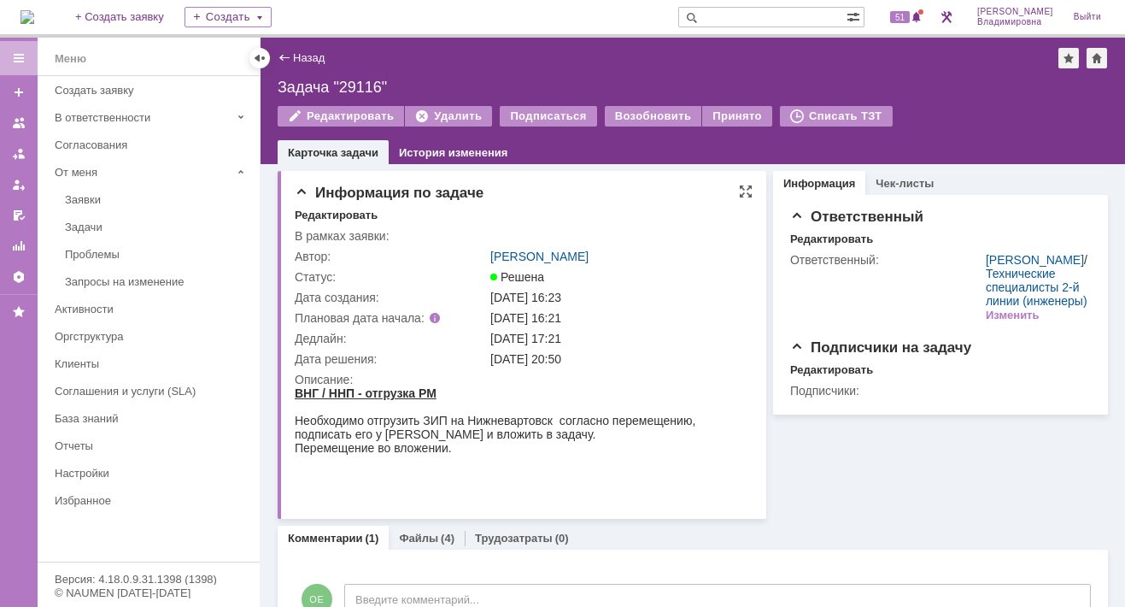
scroll to position [0, 0]
click at [630, 110] on div "Возобновить" at bounding box center [653, 116] width 97 height 21
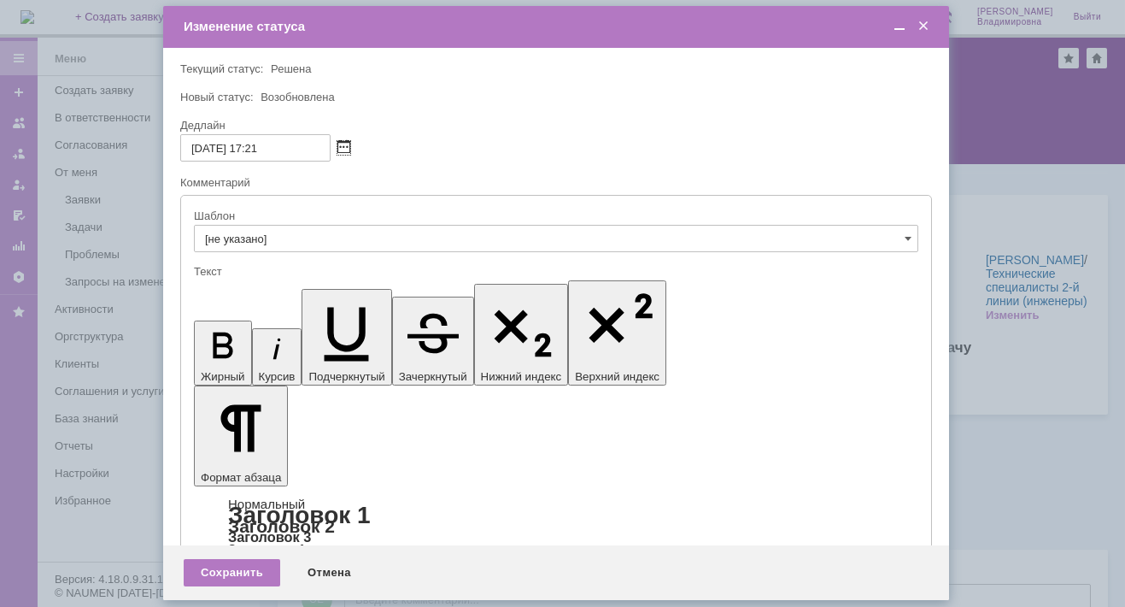
click at [343, 144] on span at bounding box center [343, 148] width 13 height 14
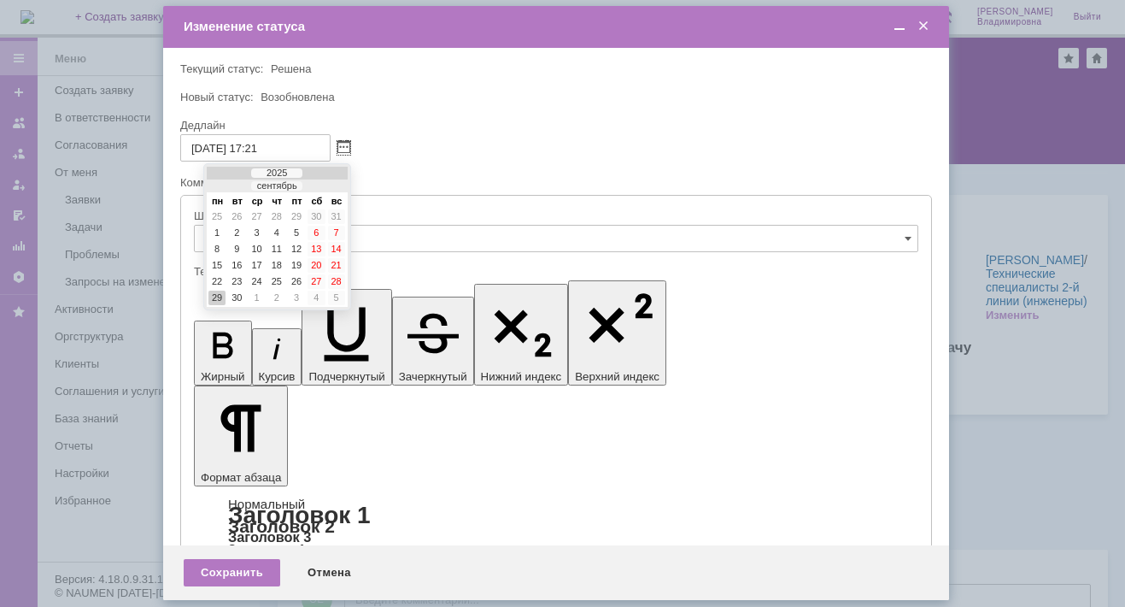
click at [323, 181] on div at bounding box center [326, 186] width 12 height 11
click at [259, 243] on div "15" at bounding box center [257, 249] width 17 height 15
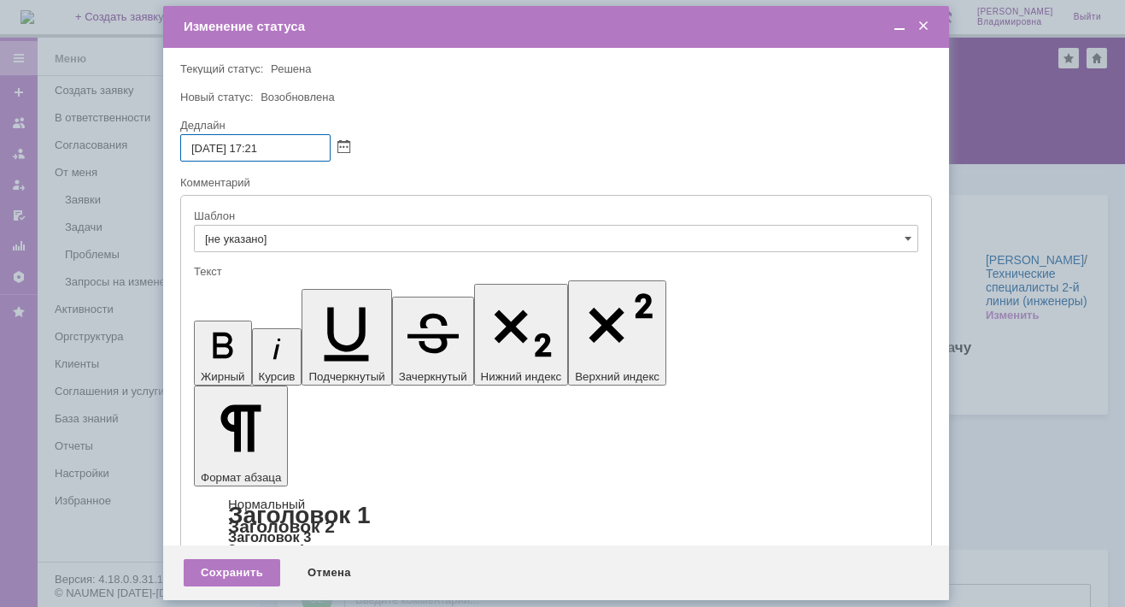
click at [260, 146] on input "[DATE] 17:21" at bounding box center [255, 147] width 150 height 27
drag, startPoint x: 263, startPoint y: 146, endPoint x: 276, endPoint y: 147, distance: 12.8
click at [276, 147] on input "[DATE] 10:21" at bounding box center [255, 147] width 150 height 27
type input "[DATE] 10:00"
click at [234, 568] on div "Сохранить" at bounding box center [232, 572] width 97 height 27
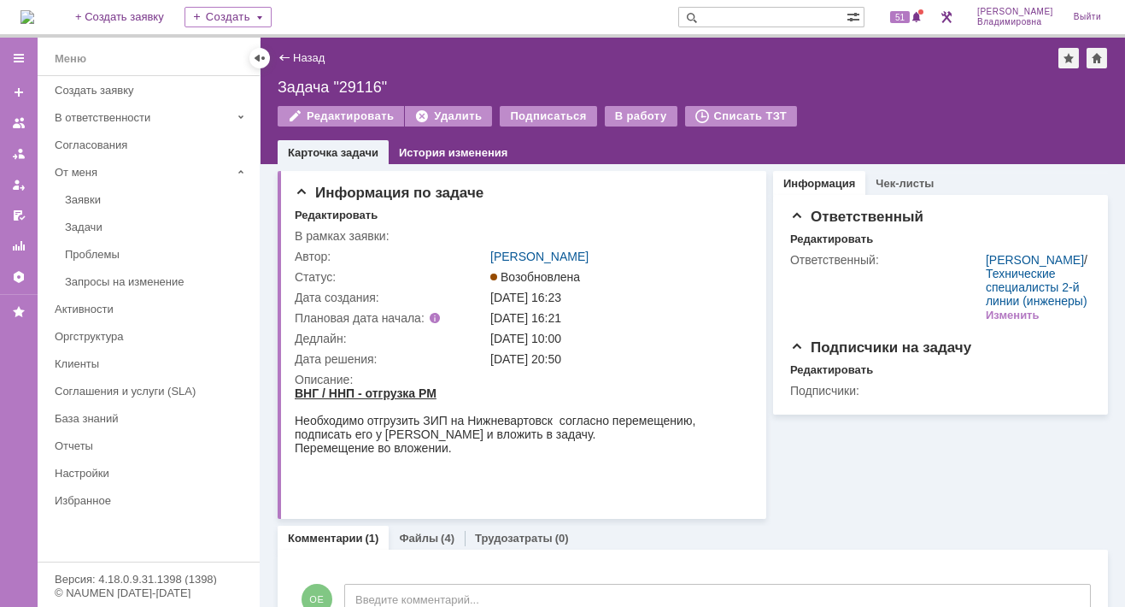
click at [34, 15] on img at bounding box center [28, 17] width 14 height 14
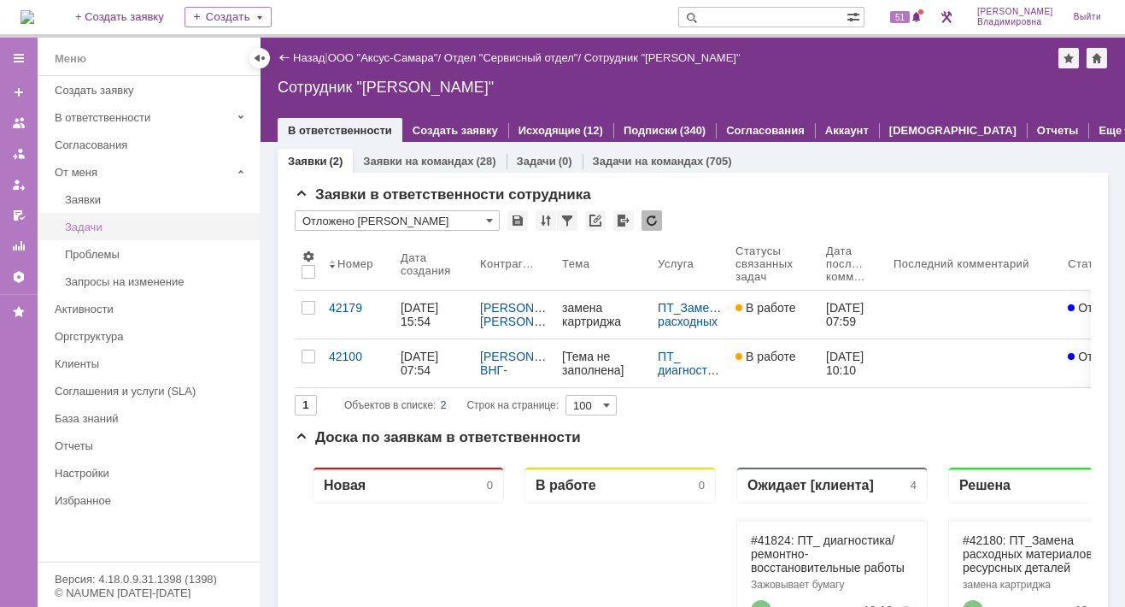
click at [82, 224] on div "Задачи" at bounding box center [157, 226] width 185 height 13
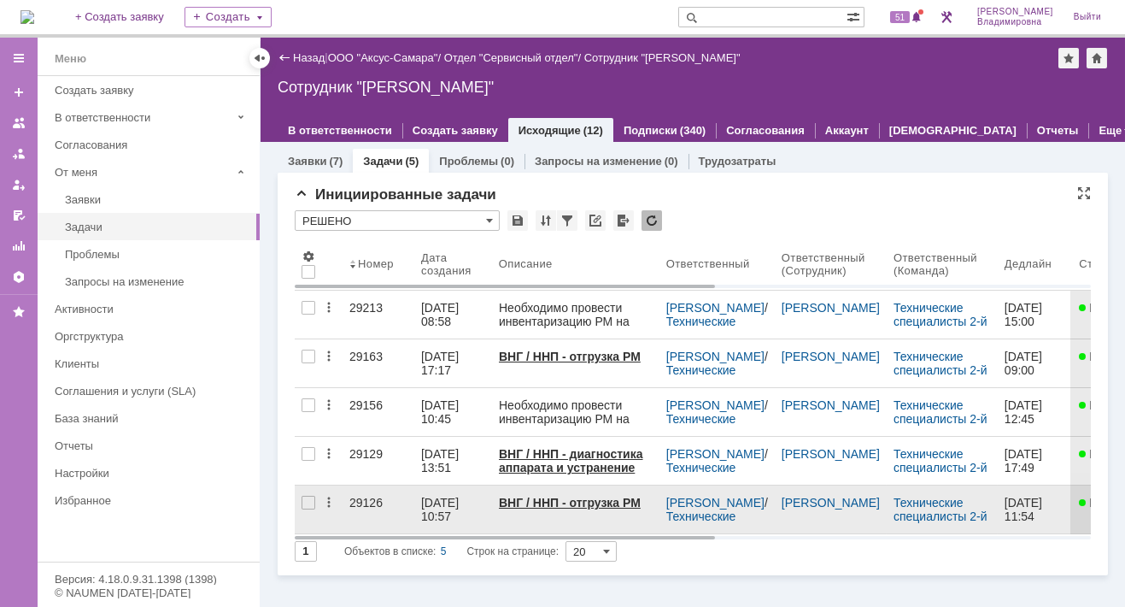
click at [351, 504] on div "29126" at bounding box center [378, 502] width 58 height 14
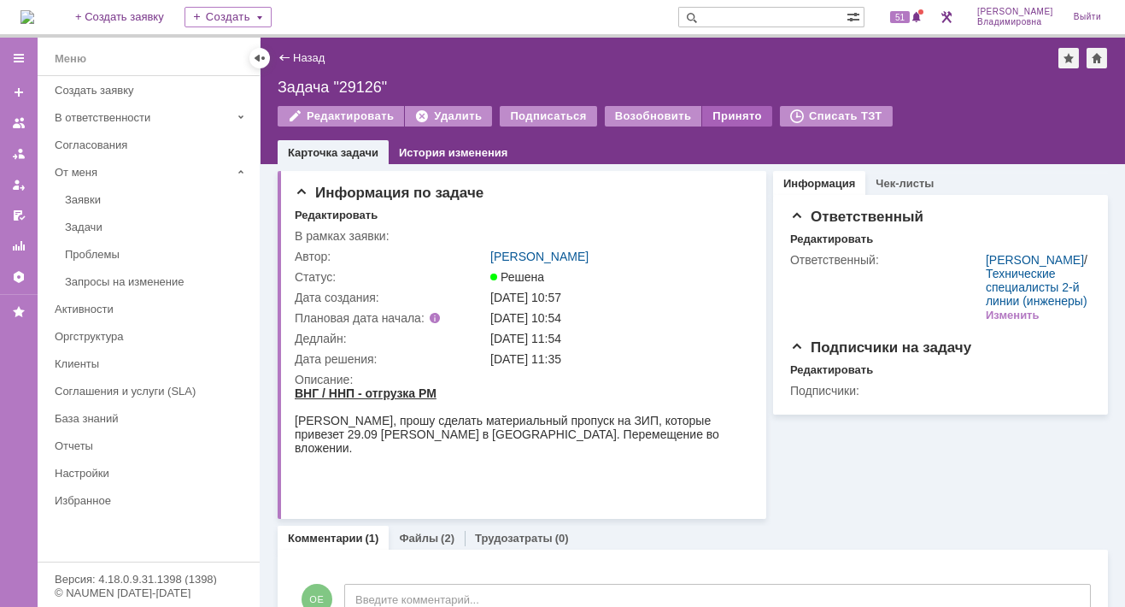
click at [718, 109] on div "Принято" at bounding box center [737, 116] width 70 height 21
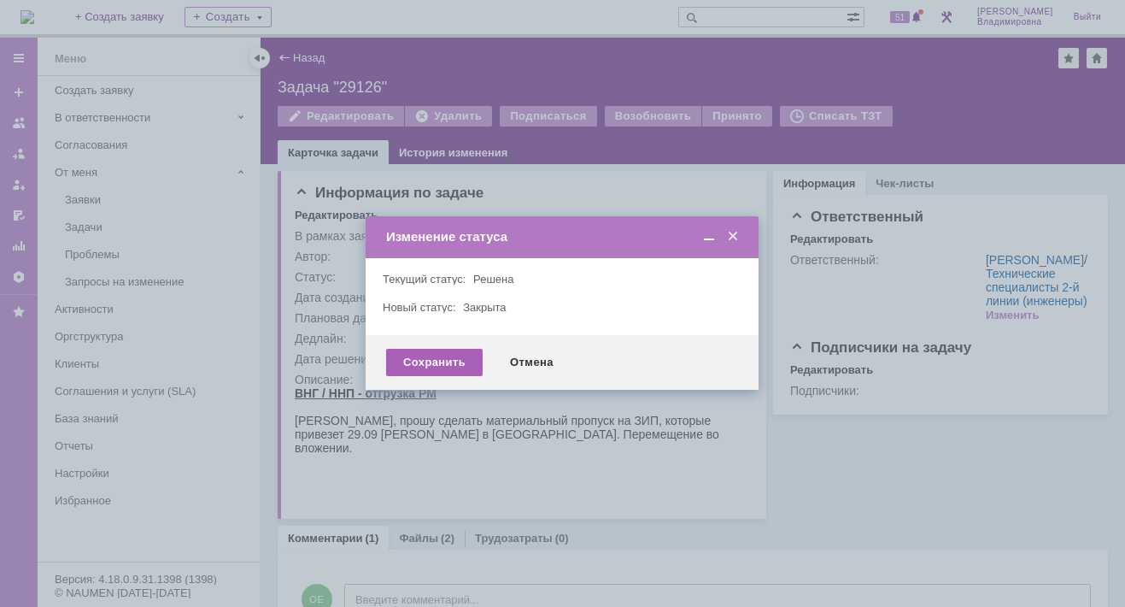
click at [431, 351] on div "Сохранить" at bounding box center [434, 362] width 97 height 27
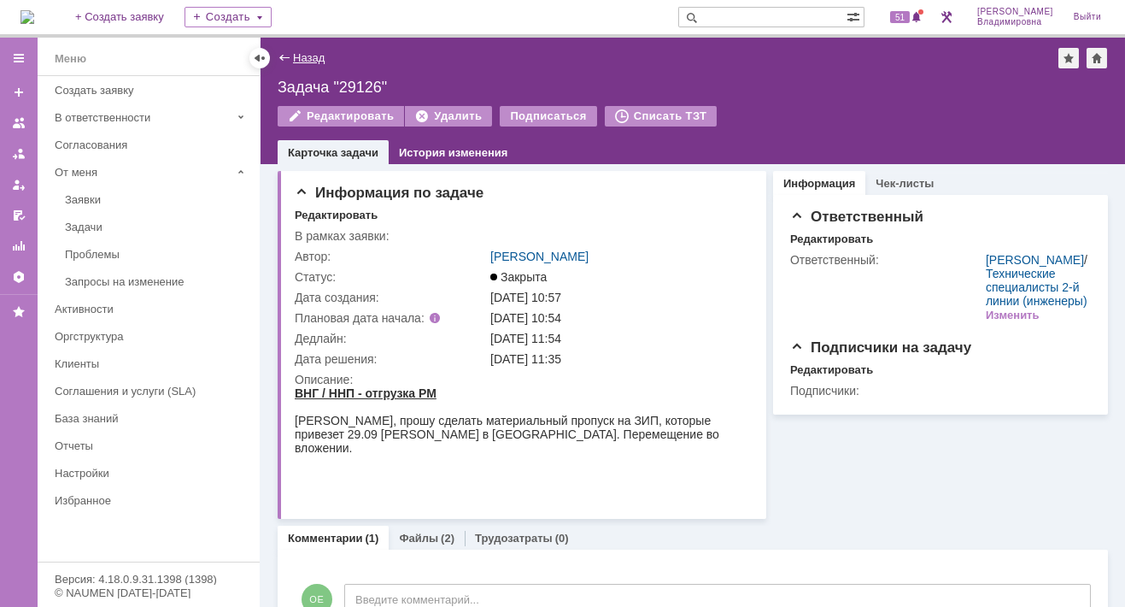
click at [300, 56] on link "Назад" at bounding box center [309, 57] width 32 height 13
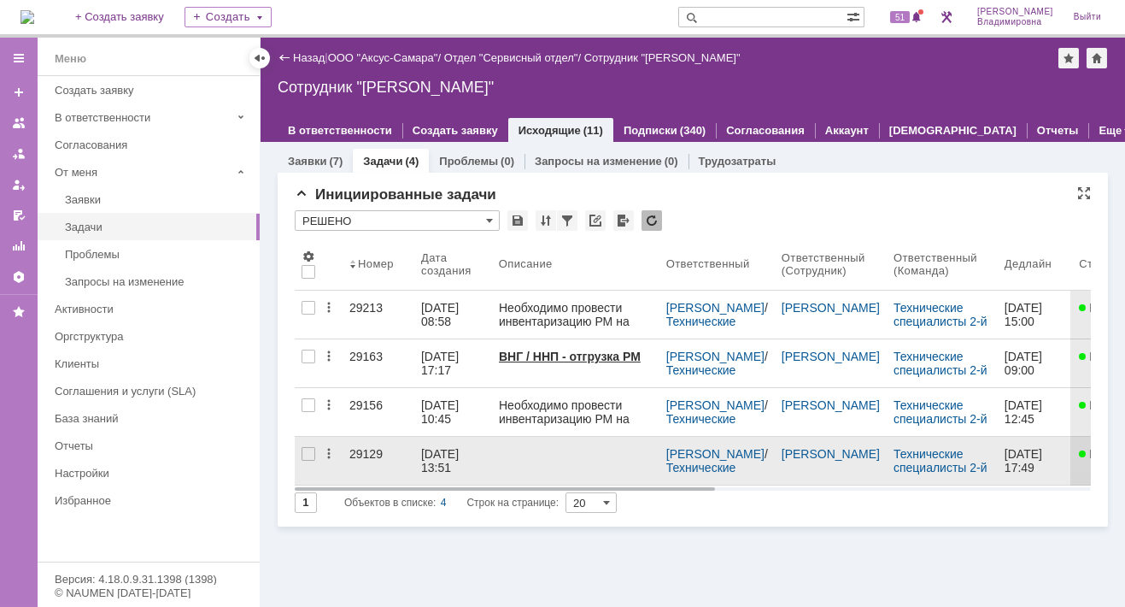
click at [369, 454] on div "29129" at bounding box center [378, 454] width 58 height 14
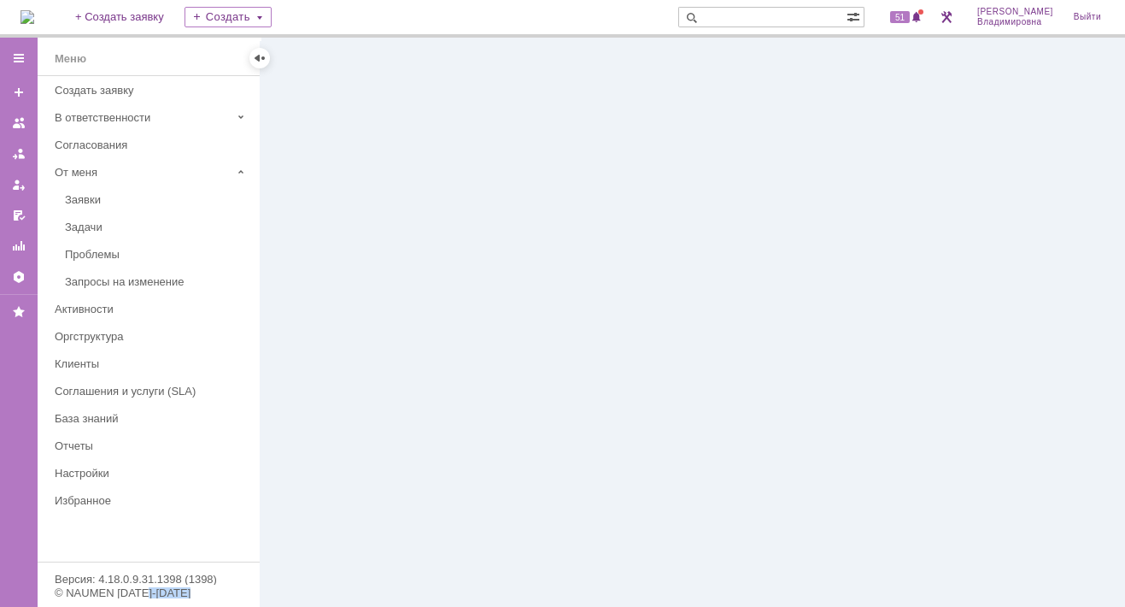
click at [369, 454] on div at bounding box center [693, 322] width 864 height 569
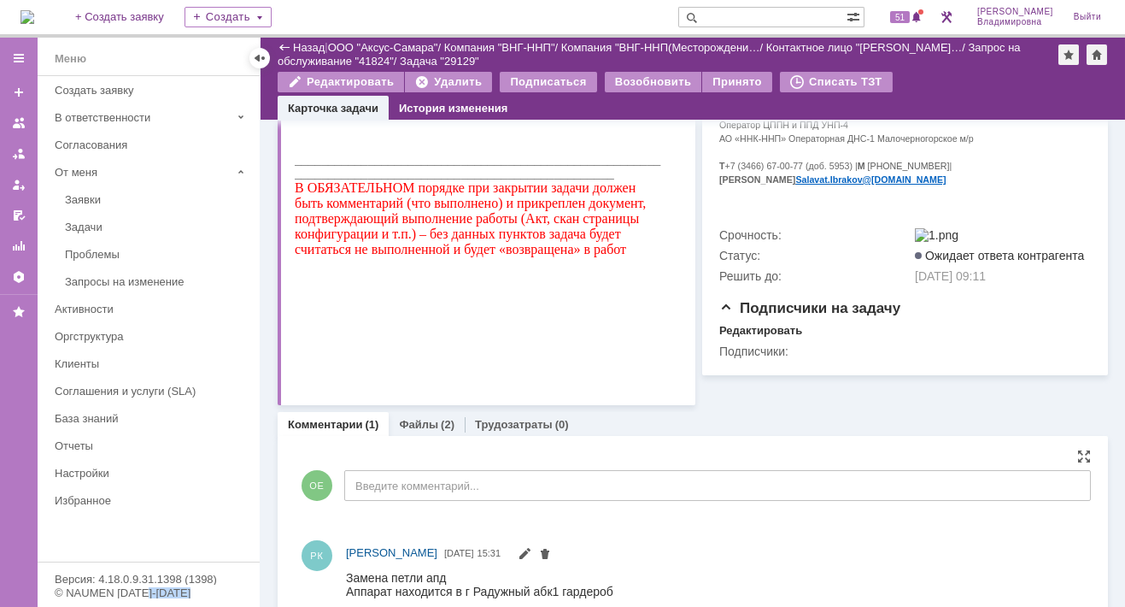
scroll to position [370, 0]
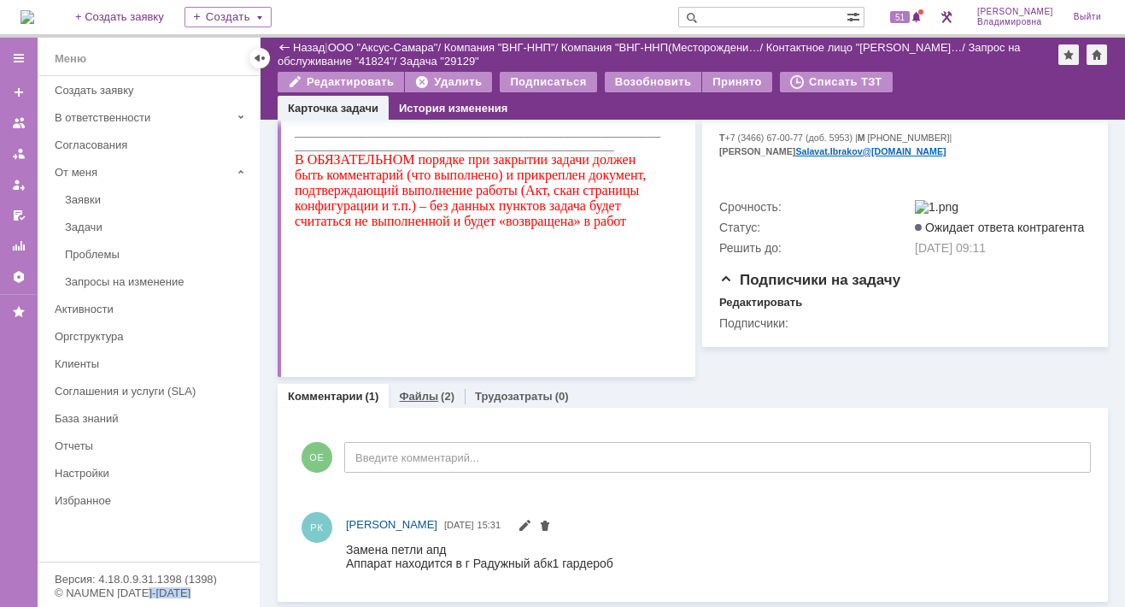
click at [413, 396] on link "Файлы" at bounding box center [418, 396] width 39 height 13
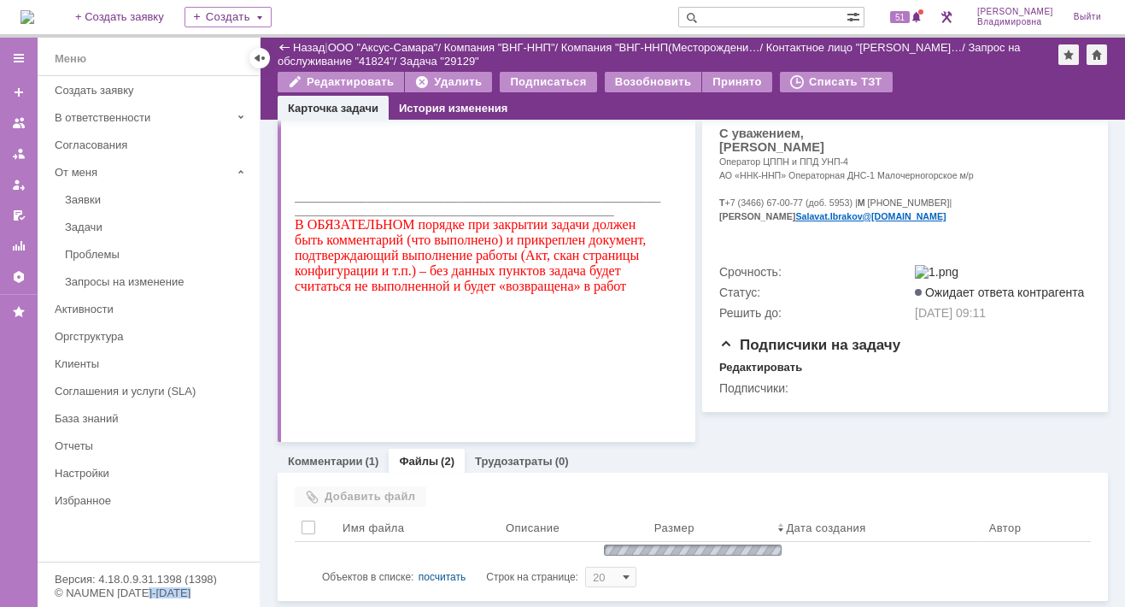
scroll to position [356, 0]
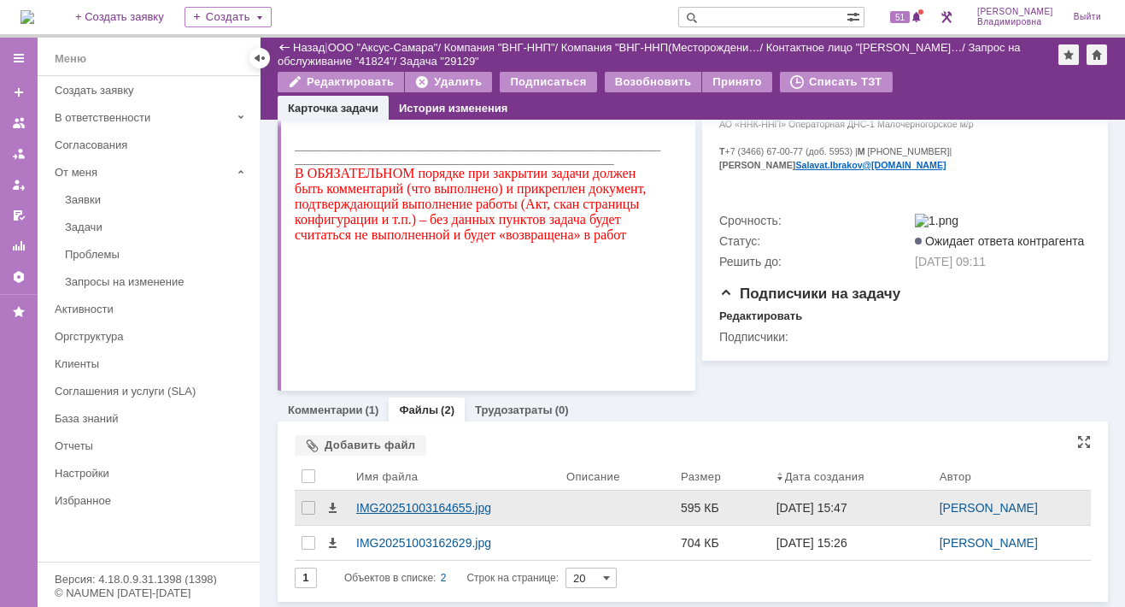
click at [392, 507] on div "IMG20251003164655.jpg" at bounding box center [454, 508] width 196 height 14
click at [392, 507] on body "Идет загрузка, пожалуйста, подождите. На домашнюю + Создать заявку Создать 51 […" at bounding box center [562, 303] width 1125 height 607
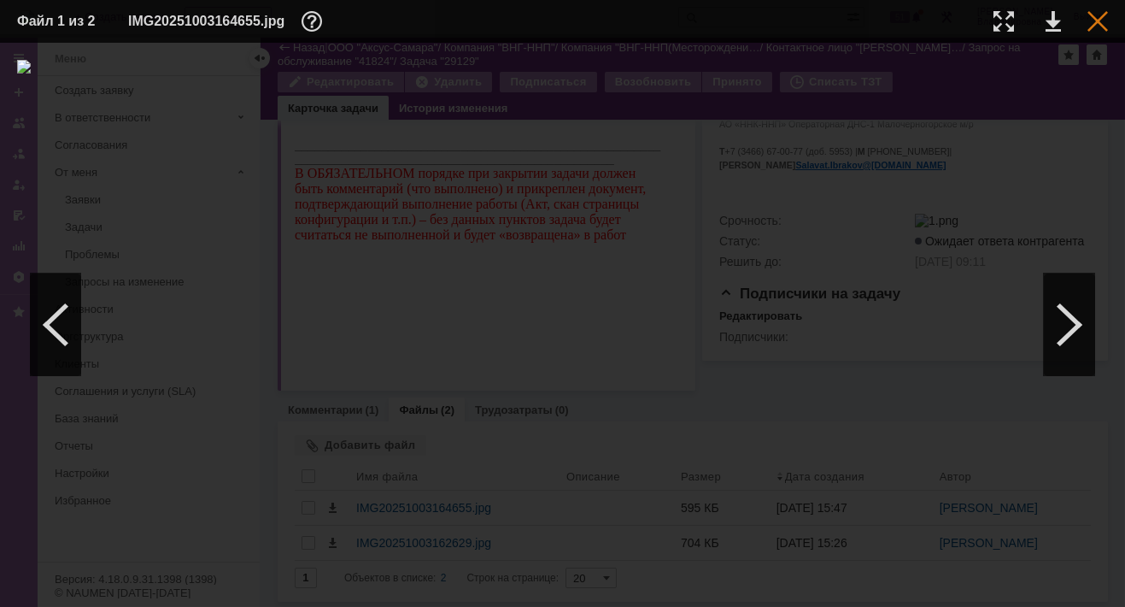
click at [794, 18] on div at bounding box center [1097, 21] width 21 height 21
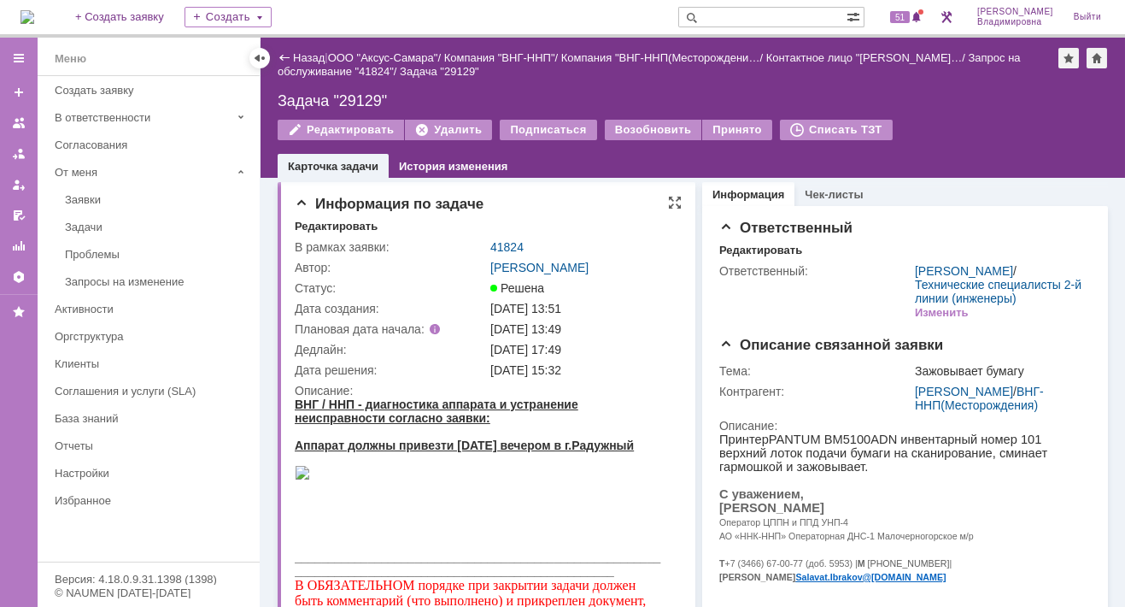
scroll to position [0, 0]
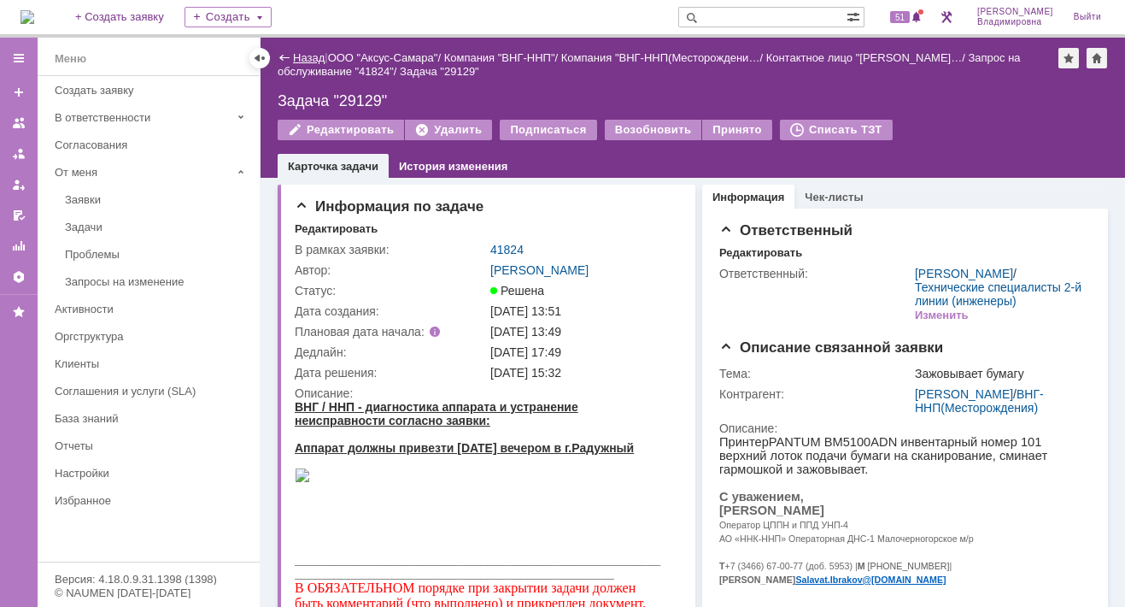
click at [308, 52] on link "Назад" at bounding box center [309, 57] width 32 height 13
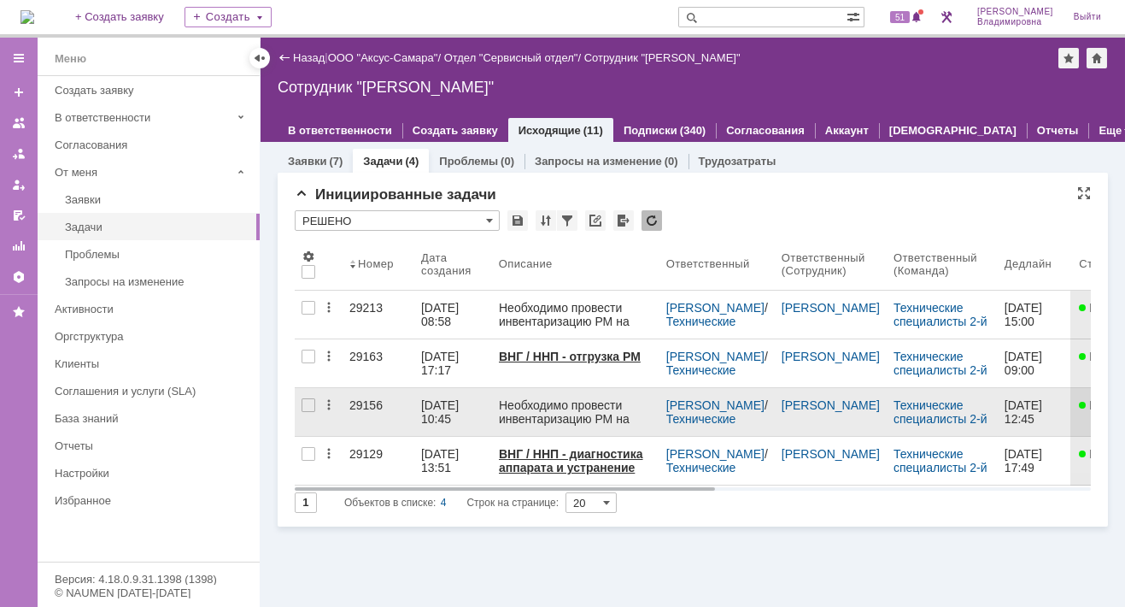
click at [364, 401] on div "29156" at bounding box center [378, 405] width 58 height 14
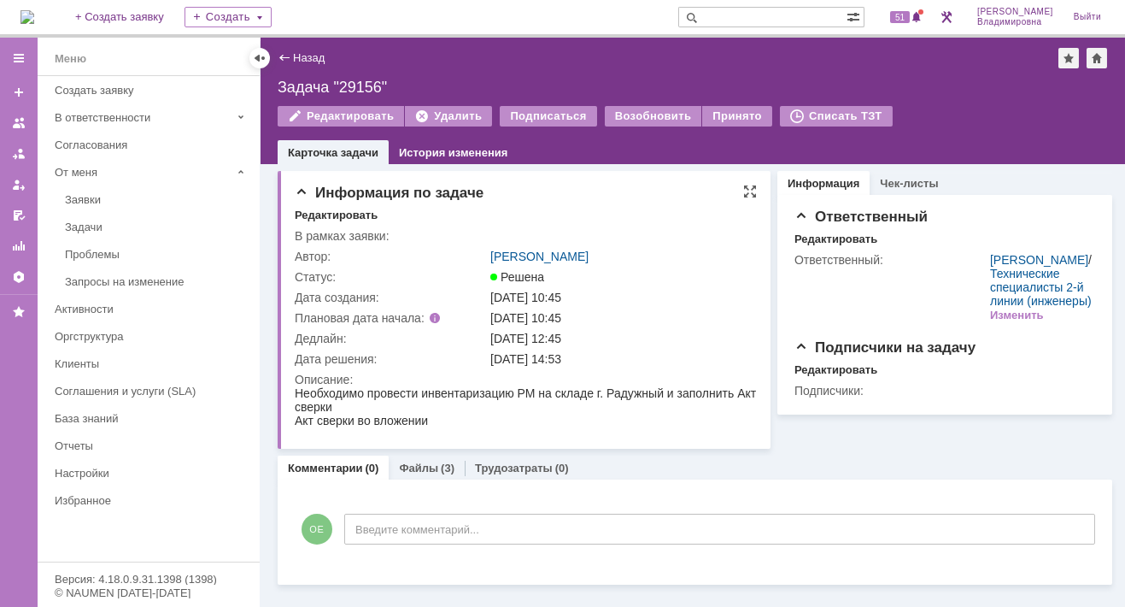
click at [420, 361] on div "Дата решения:" at bounding box center [391, 359] width 192 height 14
click at [304, 61] on link "Назад" at bounding box center [309, 57] width 32 height 13
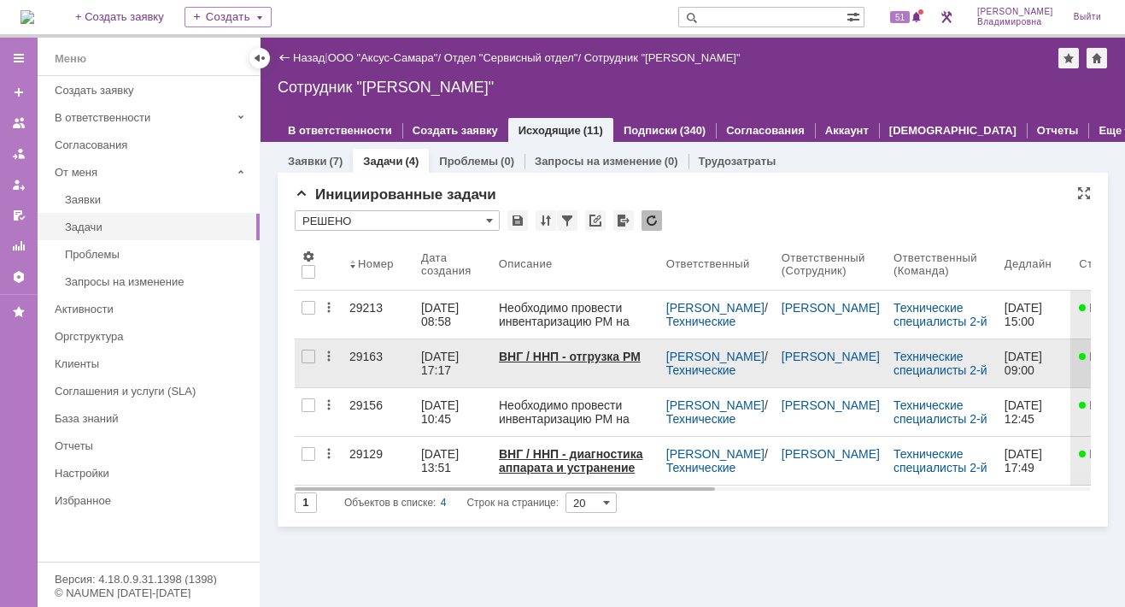
click at [363, 353] on div "29163" at bounding box center [378, 356] width 58 height 14
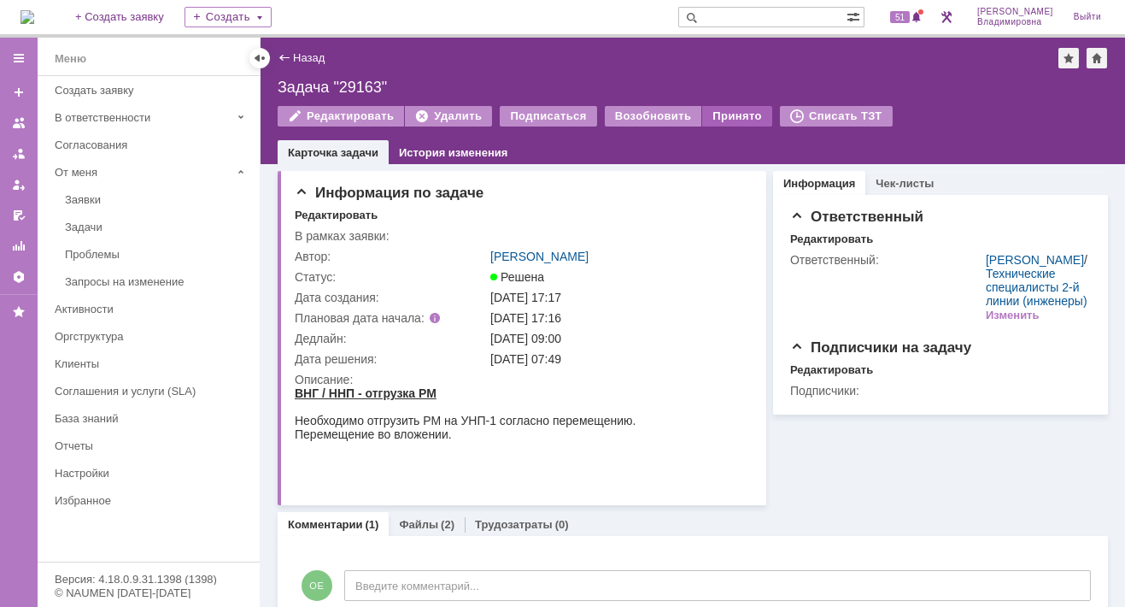
click at [711, 114] on div "Принято" at bounding box center [737, 116] width 70 height 21
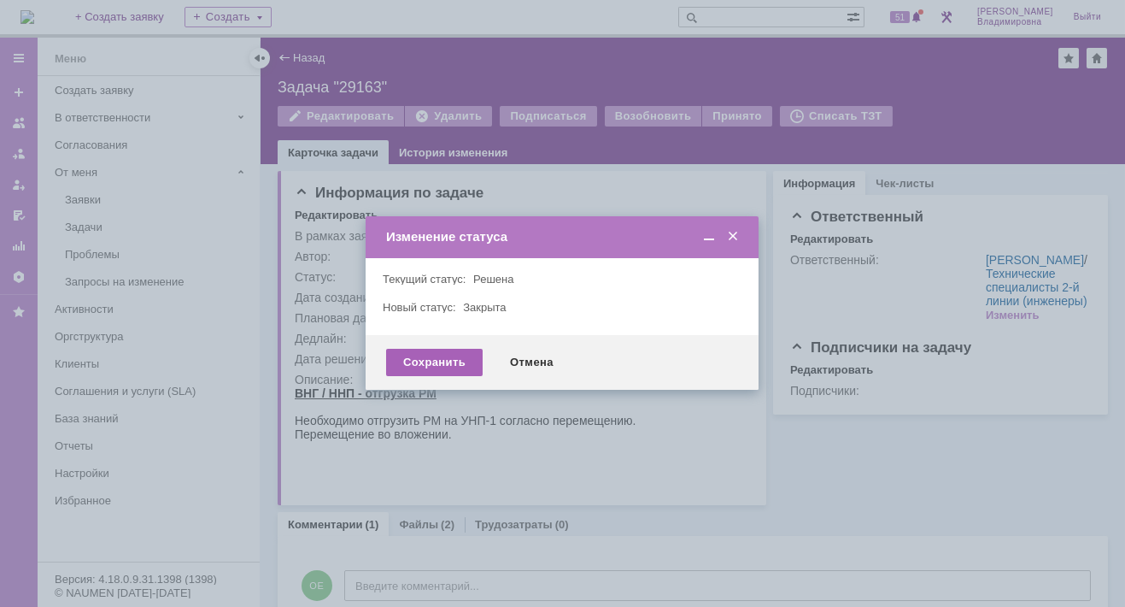
click at [431, 362] on div "Сохранить" at bounding box center [434, 362] width 97 height 27
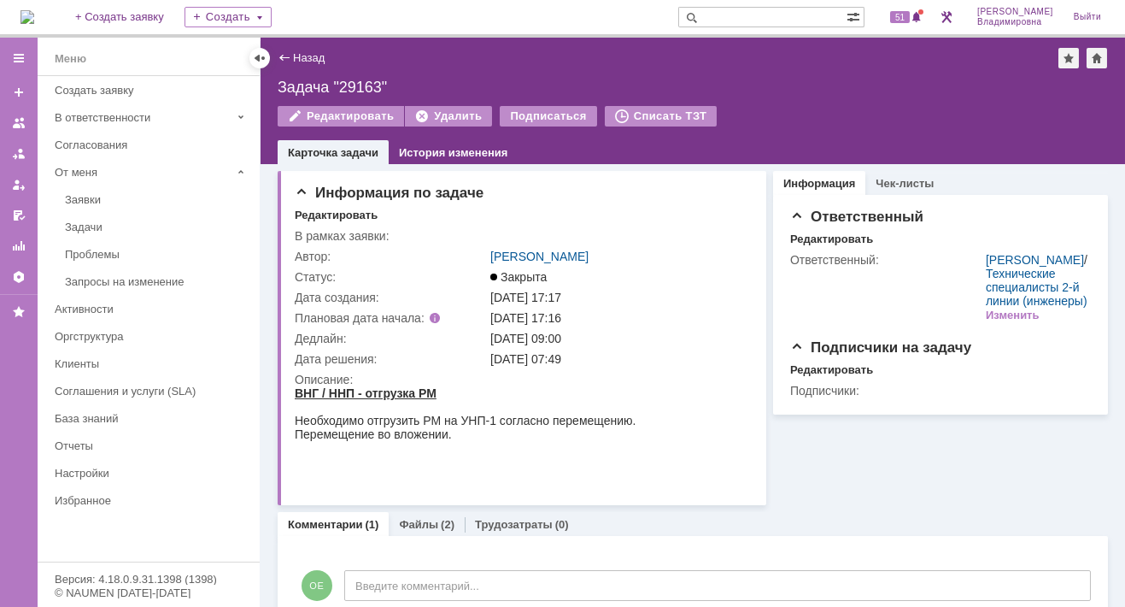
click at [34, 18] on img at bounding box center [28, 17] width 14 height 14
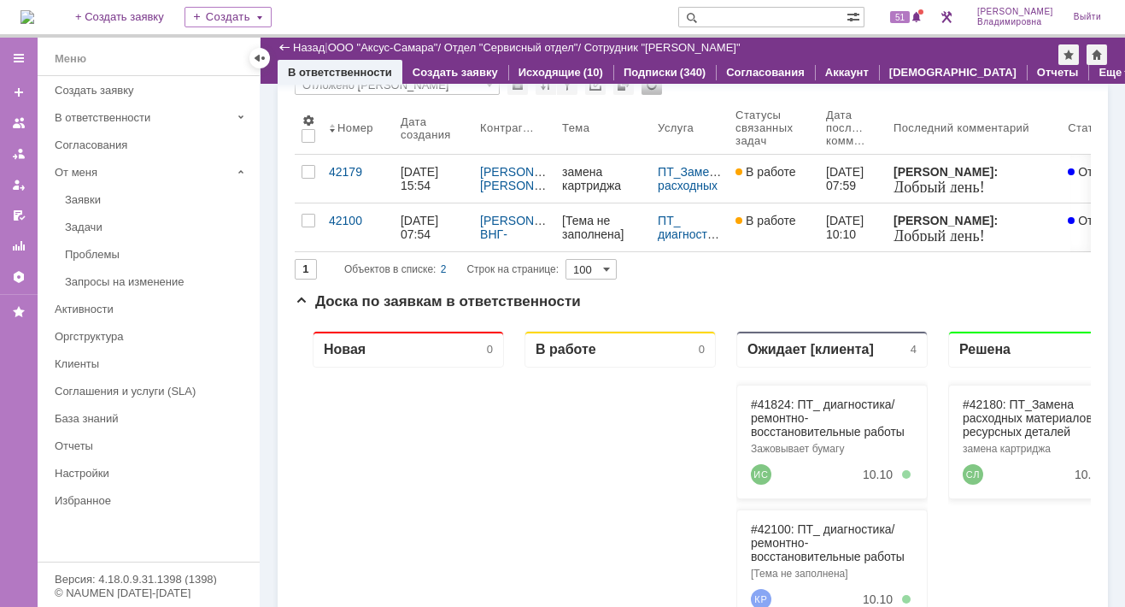
scroll to position [64, 0]
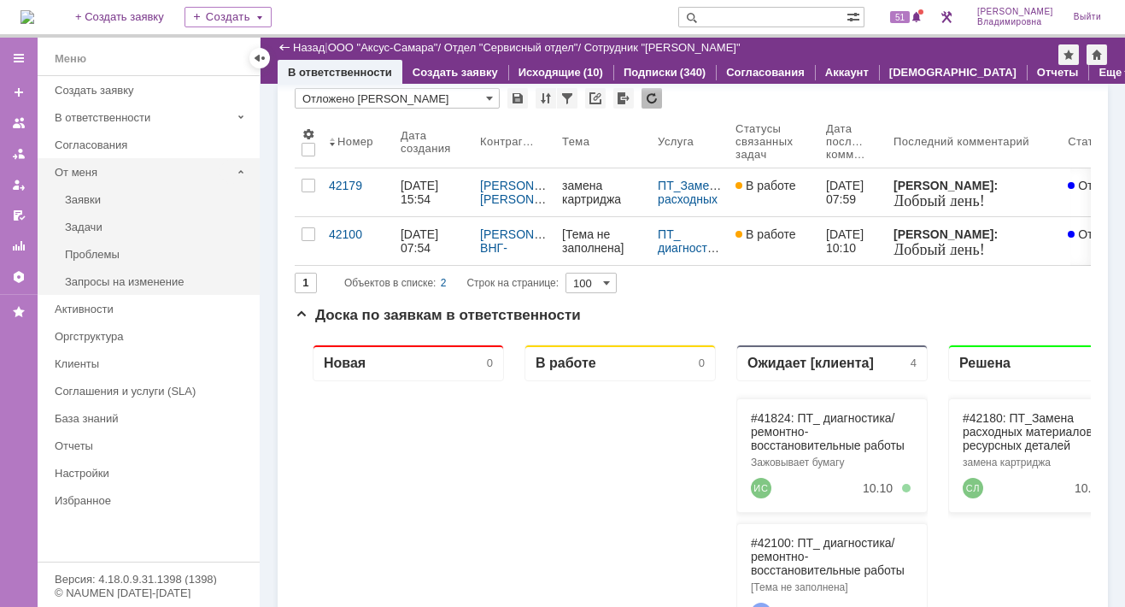
click at [85, 166] on div "От меня" at bounding box center [143, 172] width 176 height 13
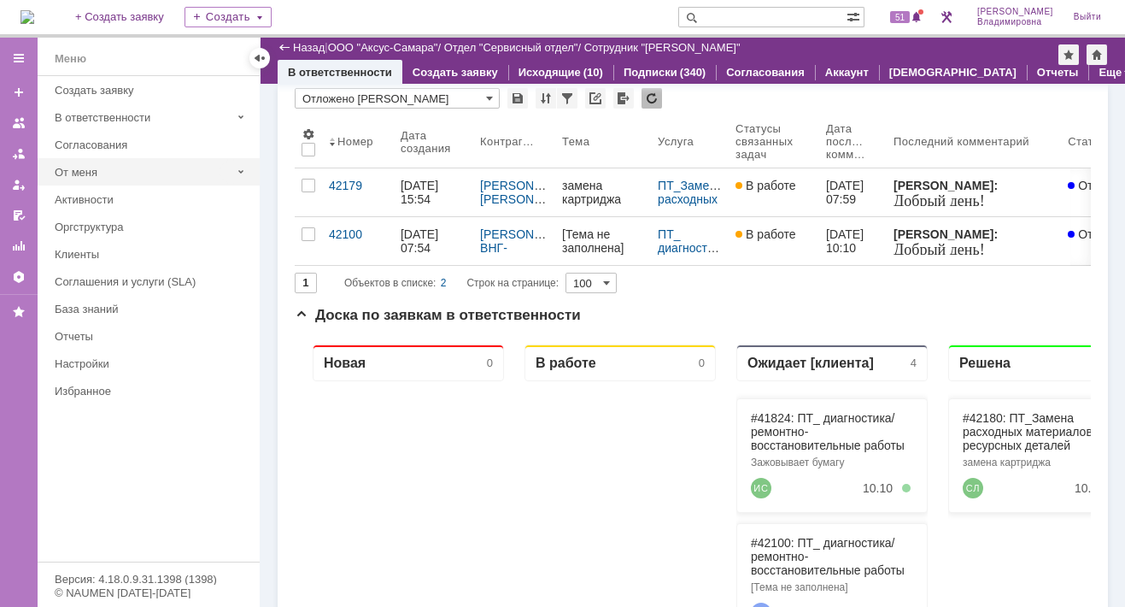
click at [91, 172] on div "От меня" at bounding box center [143, 172] width 176 height 13
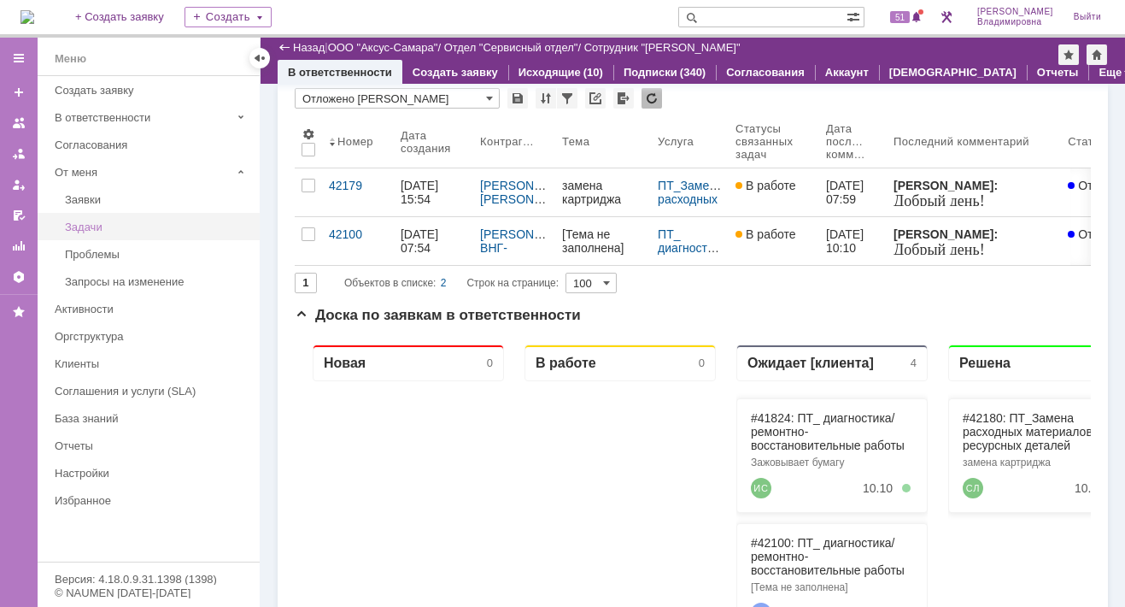
click at [95, 226] on div "Задачи" at bounding box center [157, 226] width 185 height 13
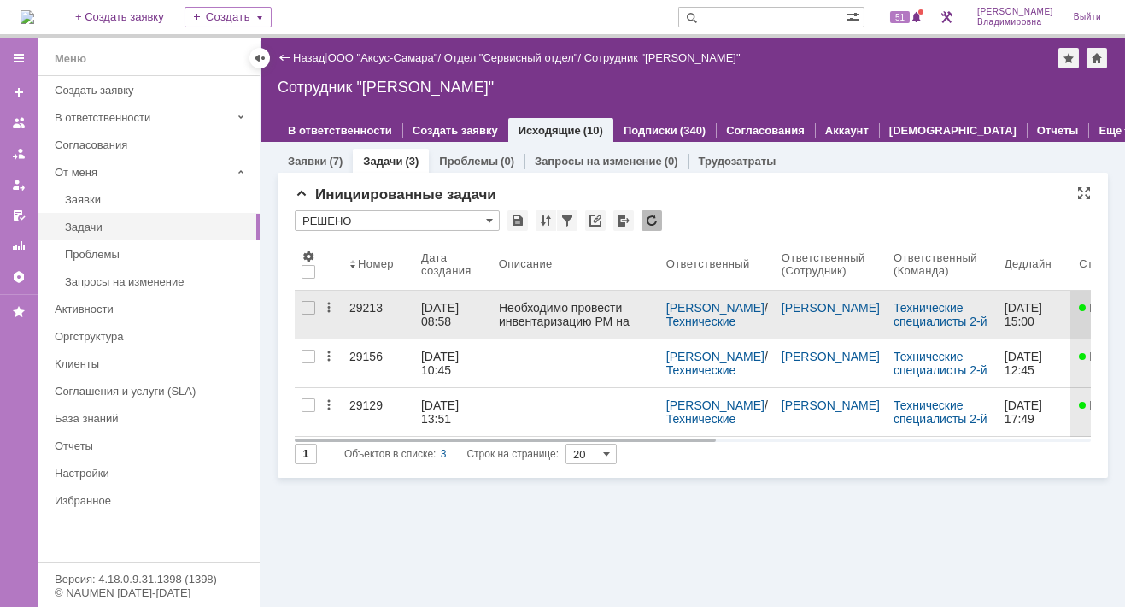
click at [364, 307] on div "29213" at bounding box center [378, 308] width 58 height 14
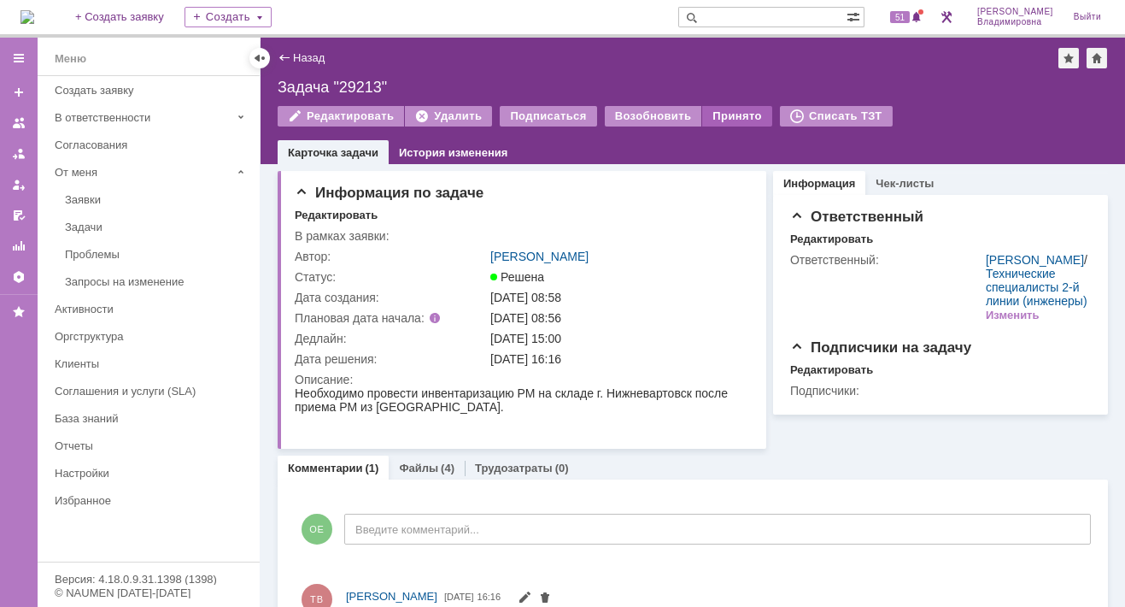
click at [724, 114] on div "Принято" at bounding box center [737, 116] width 70 height 21
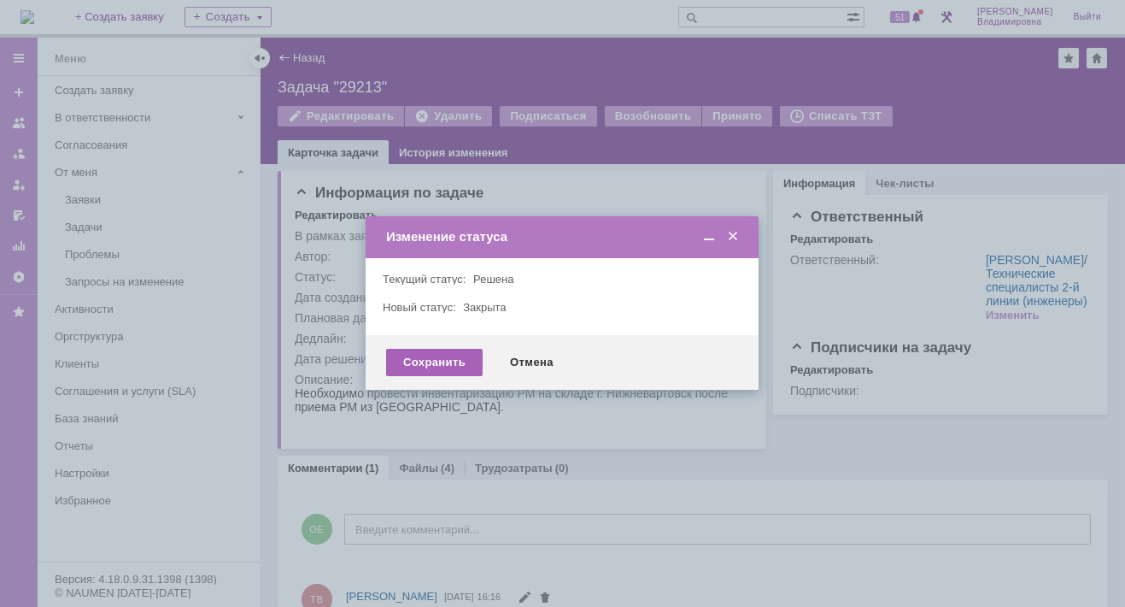
click at [448, 360] on div "Сохранить" at bounding box center [434, 362] width 97 height 27
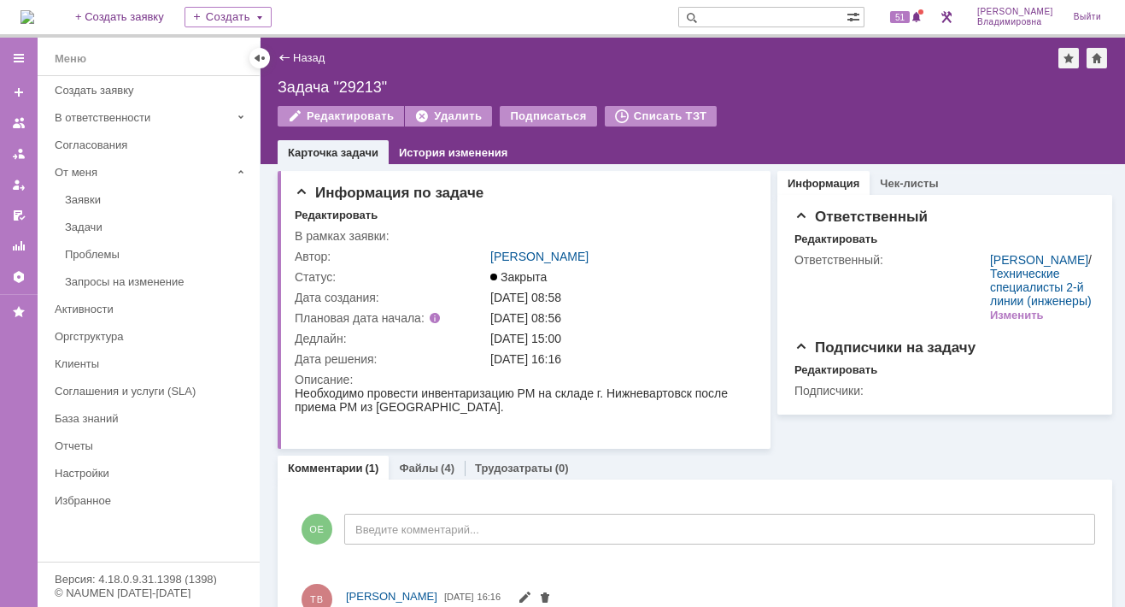
click at [34, 17] on img at bounding box center [28, 17] width 14 height 14
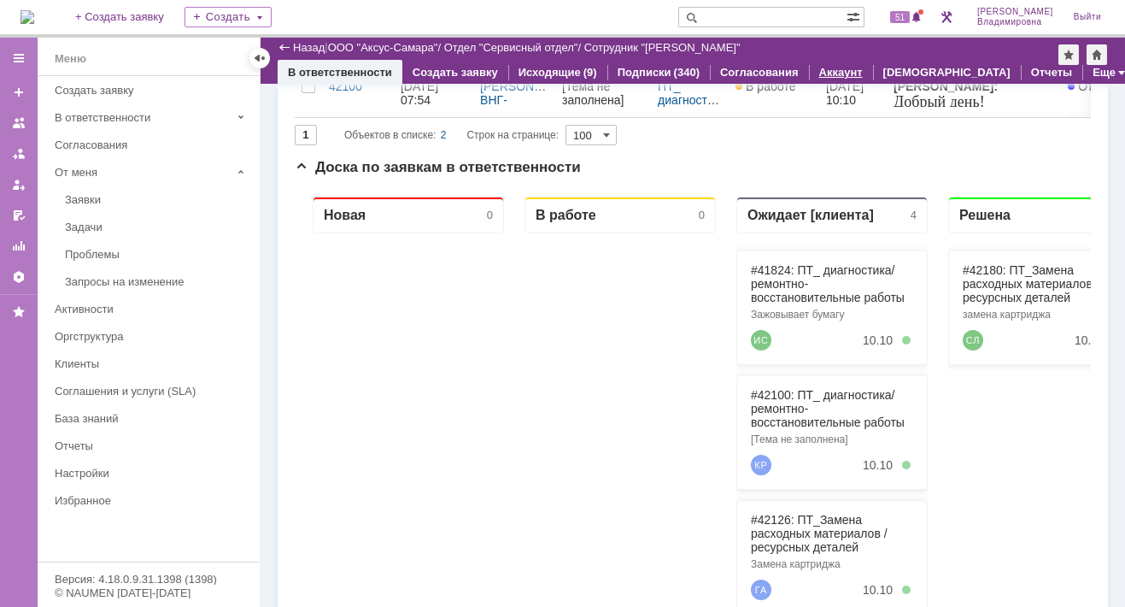
scroll to position [64, 0]
